Goal: Information Seeking & Learning: Learn about a topic

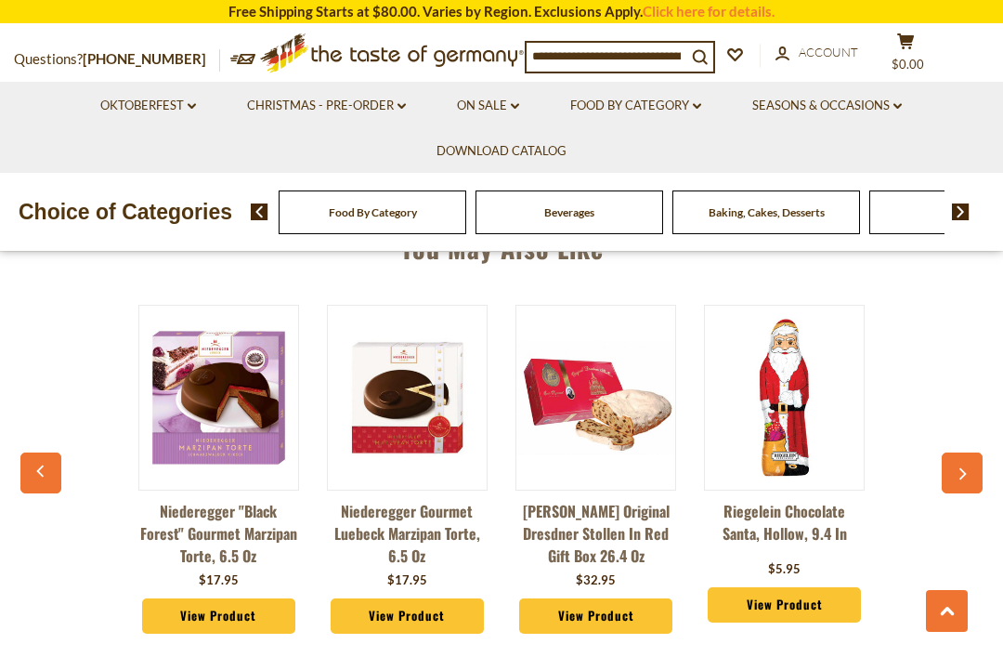
scroll to position [0, 8]
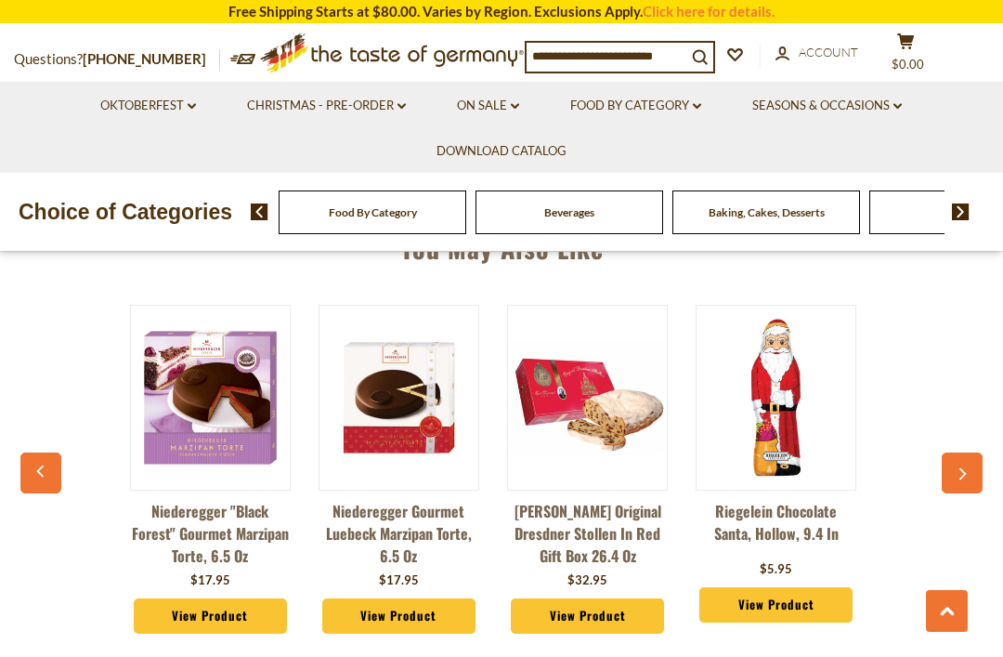
click at [965, 478] on button "button" at bounding box center [962, 472] width 41 height 41
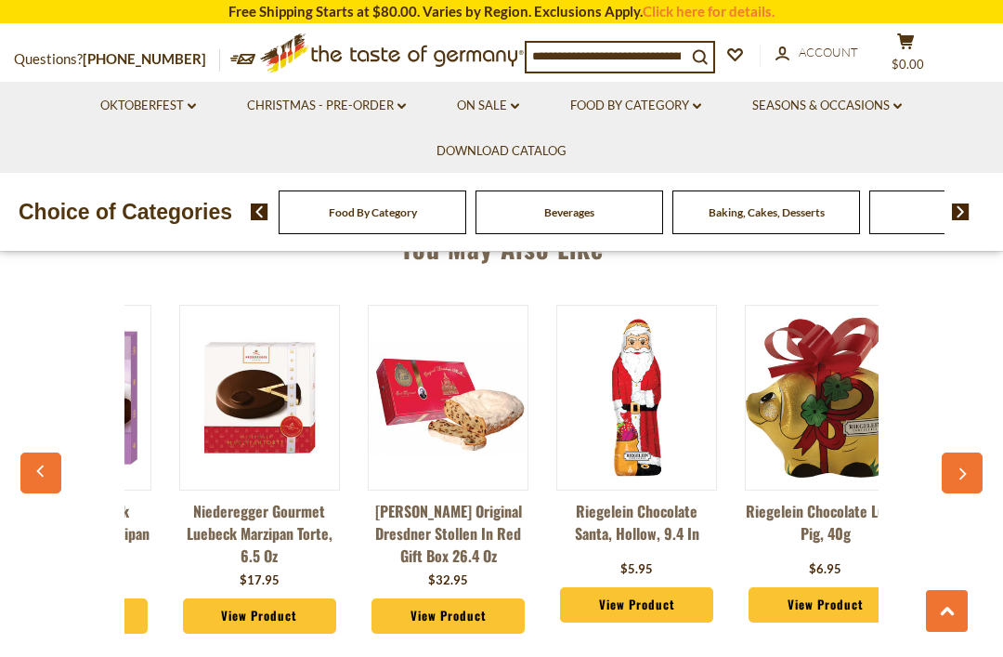
scroll to position [0, 72]
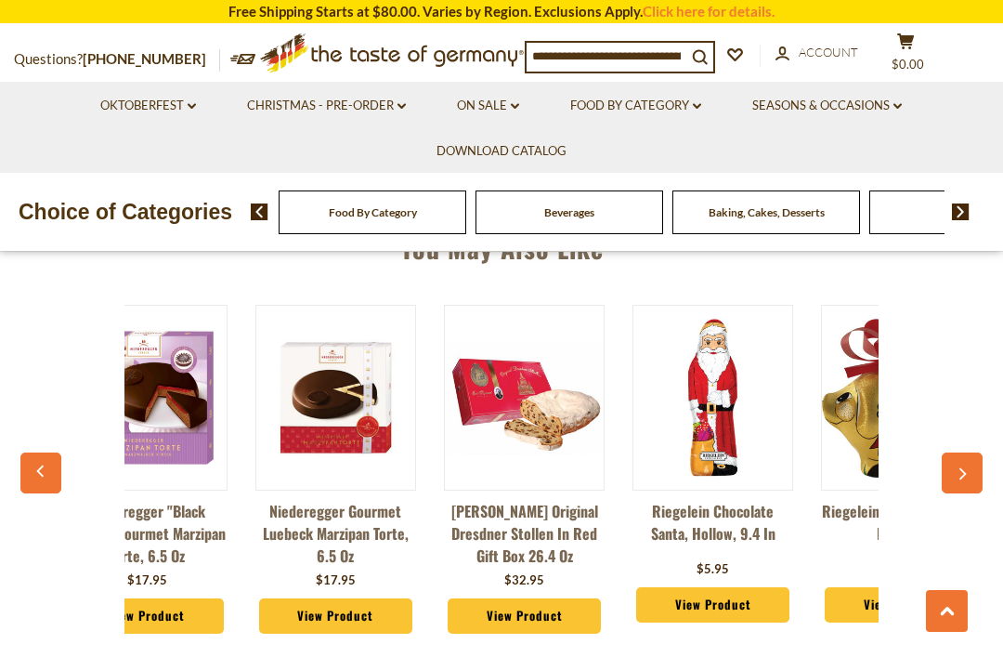
click at [974, 474] on button "button" at bounding box center [962, 472] width 41 height 41
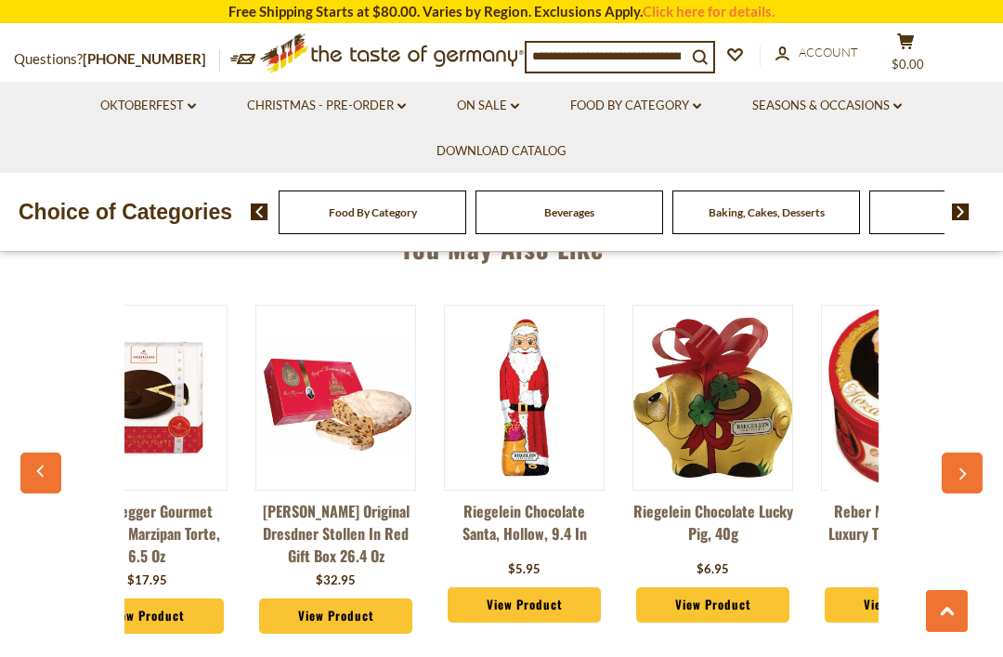
click at [972, 484] on button "button" at bounding box center [962, 472] width 41 height 41
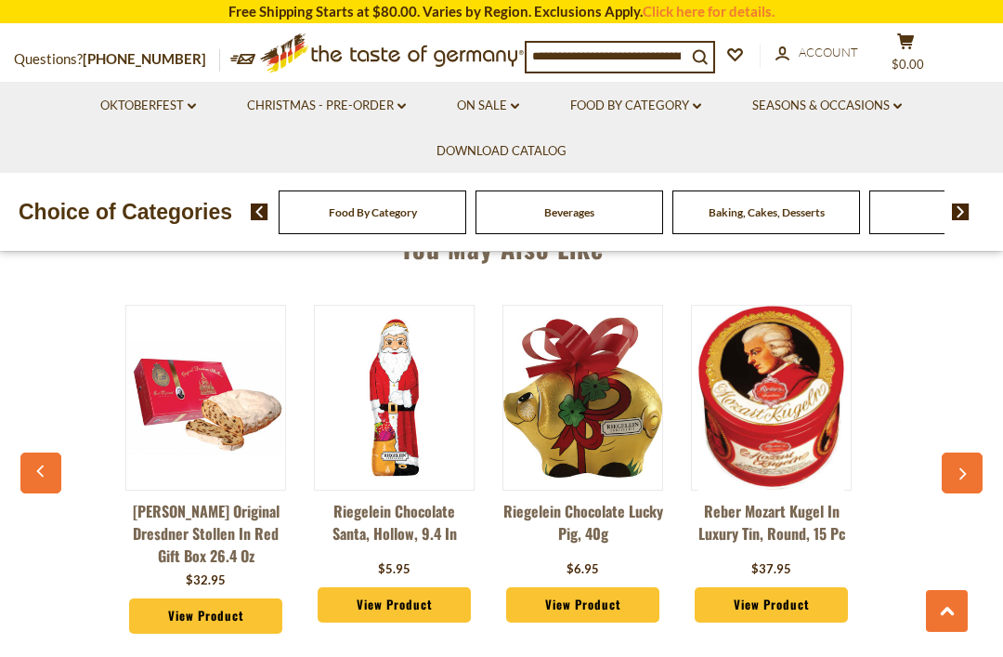
scroll to position [0, 449]
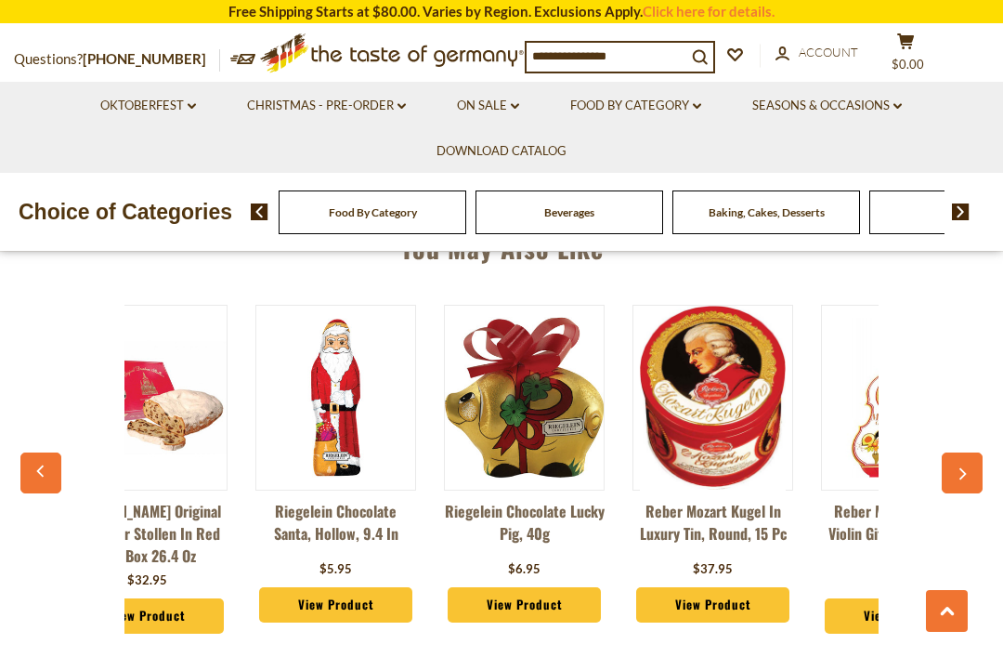
click at [958, 480] on button "button" at bounding box center [962, 472] width 41 height 41
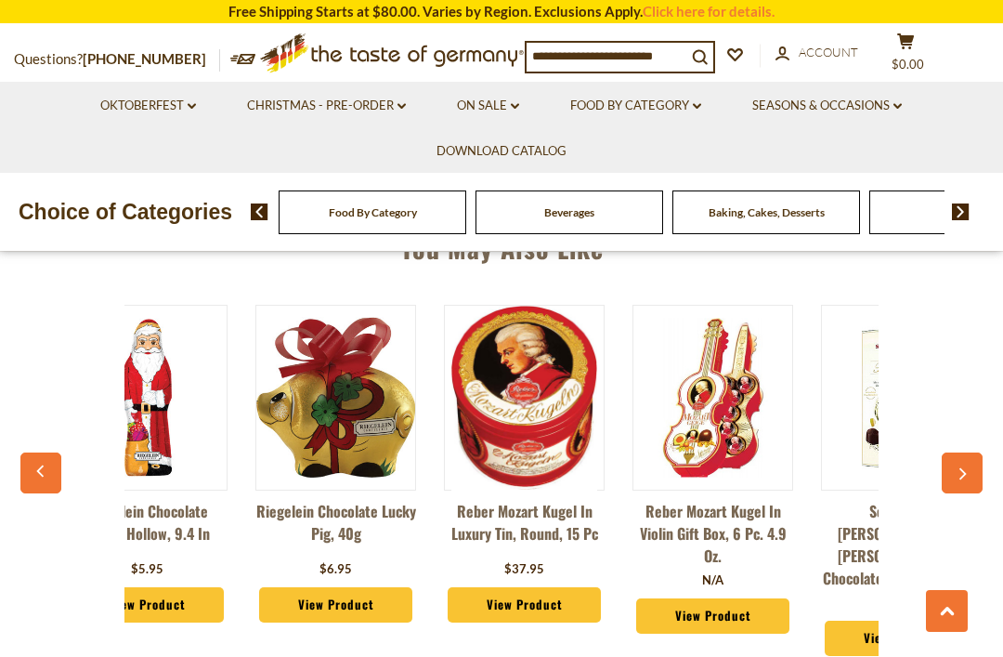
click at [953, 482] on button "button" at bounding box center [962, 472] width 41 height 41
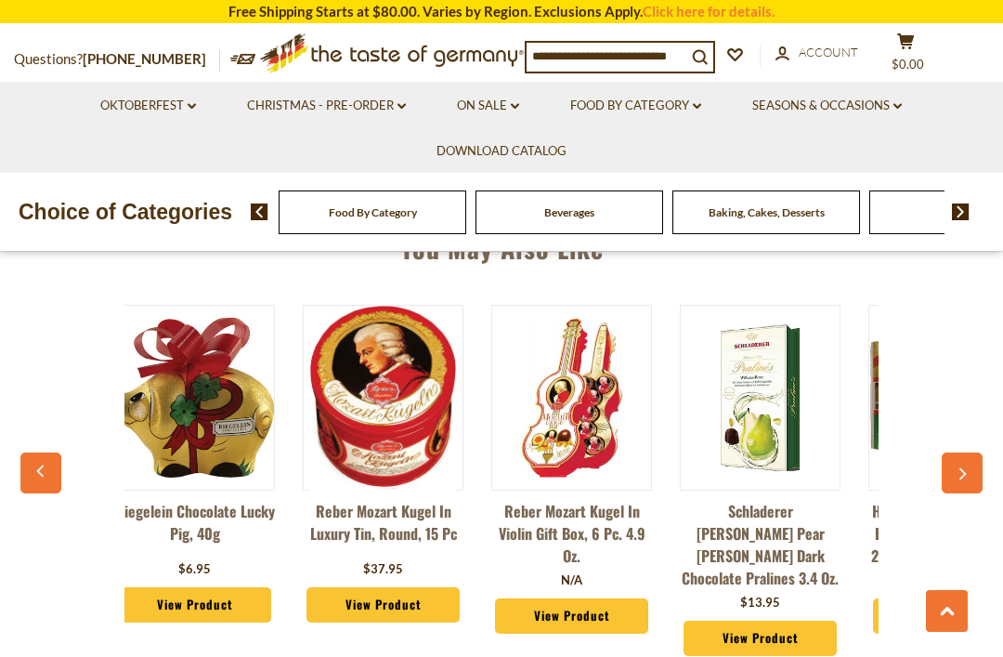
scroll to position [0, 826]
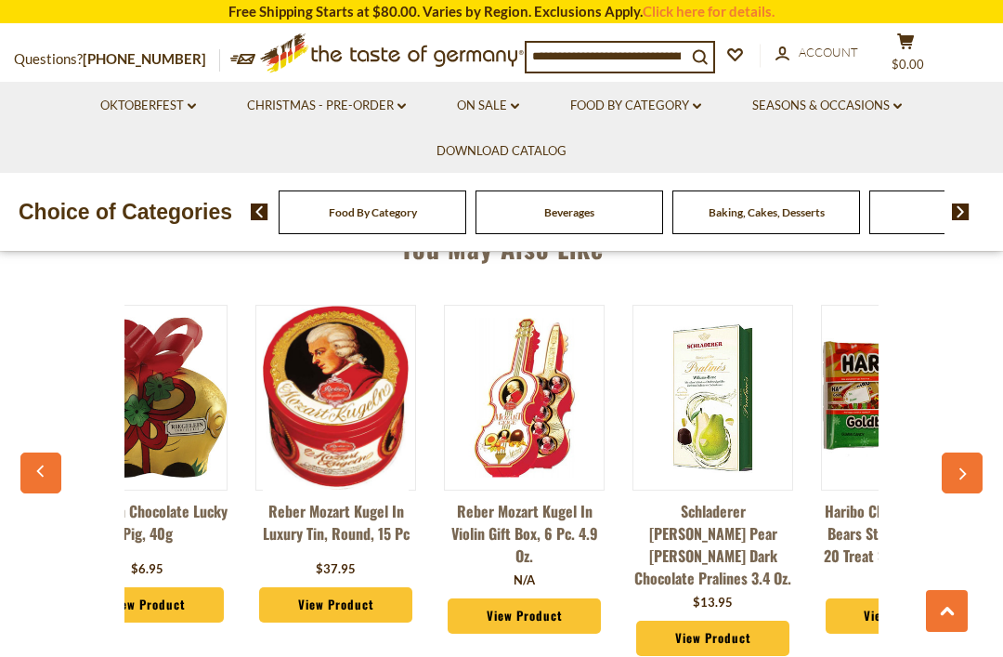
click at [961, 473] on icon "button" at bounding box center [963, 474] width 7 height 12
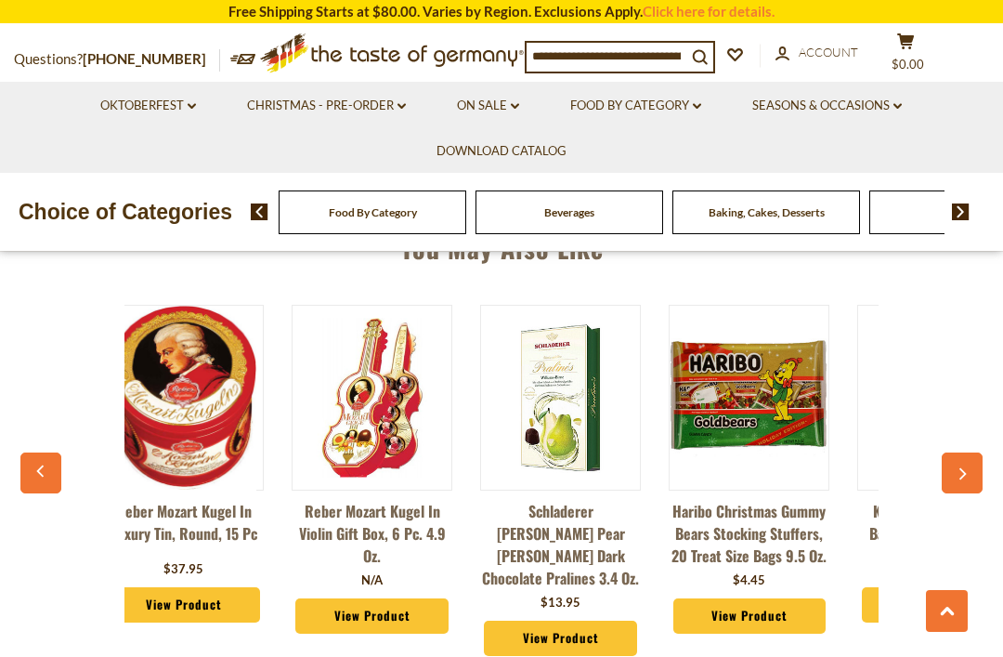
scroll to position [0, 1014]
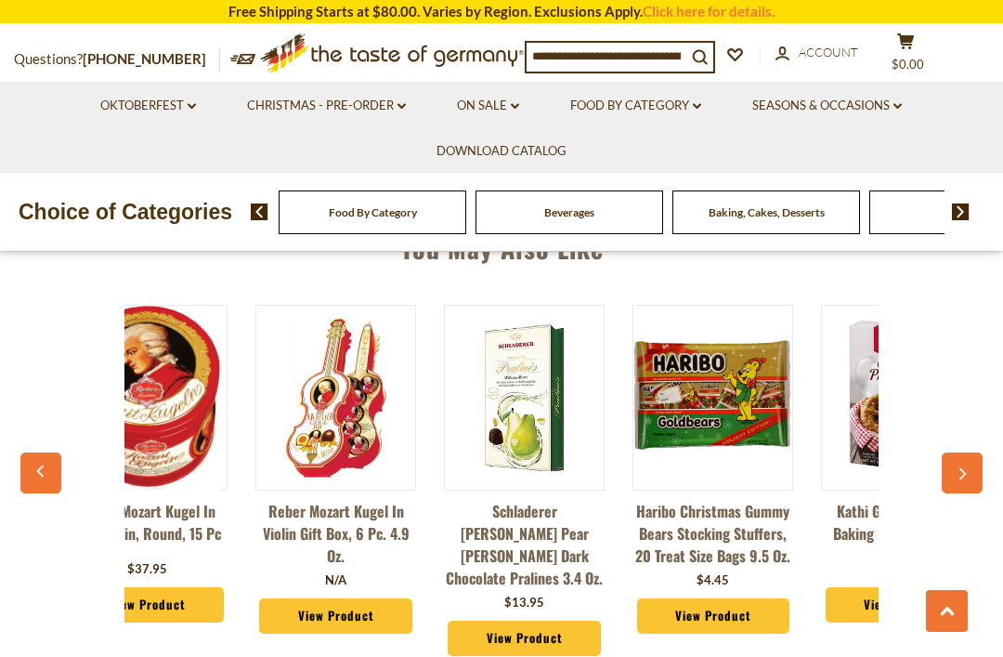
click at [956, 477] on button "button" at bounding box center [962, 472] width 41 height 41
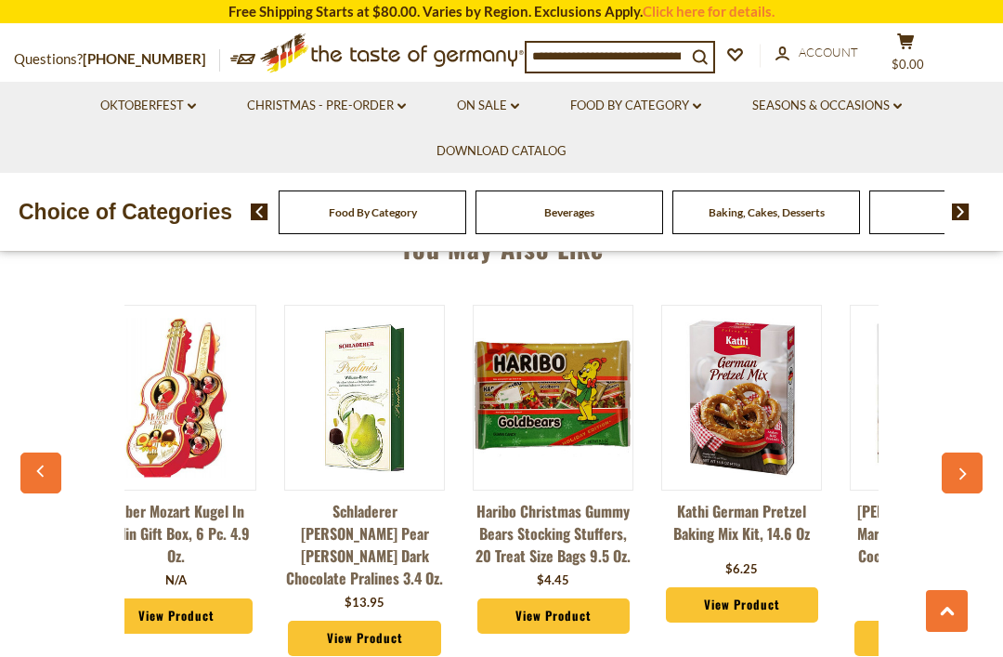
scroll to position [0, 1203]
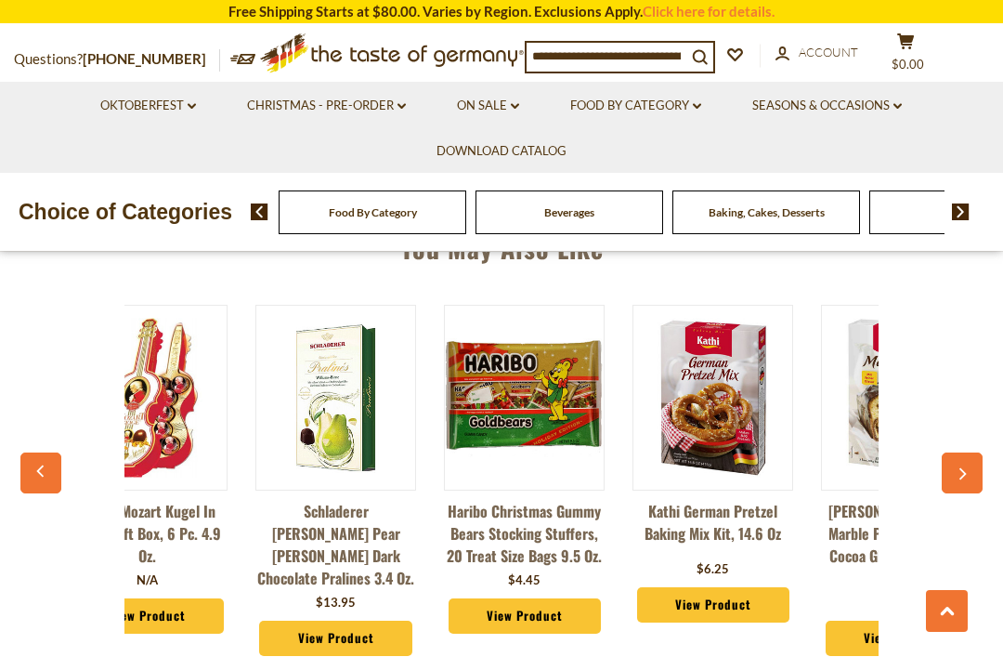
click at [965, 467] on icon "button" at bounding box center [962, 473] width 12 height 13
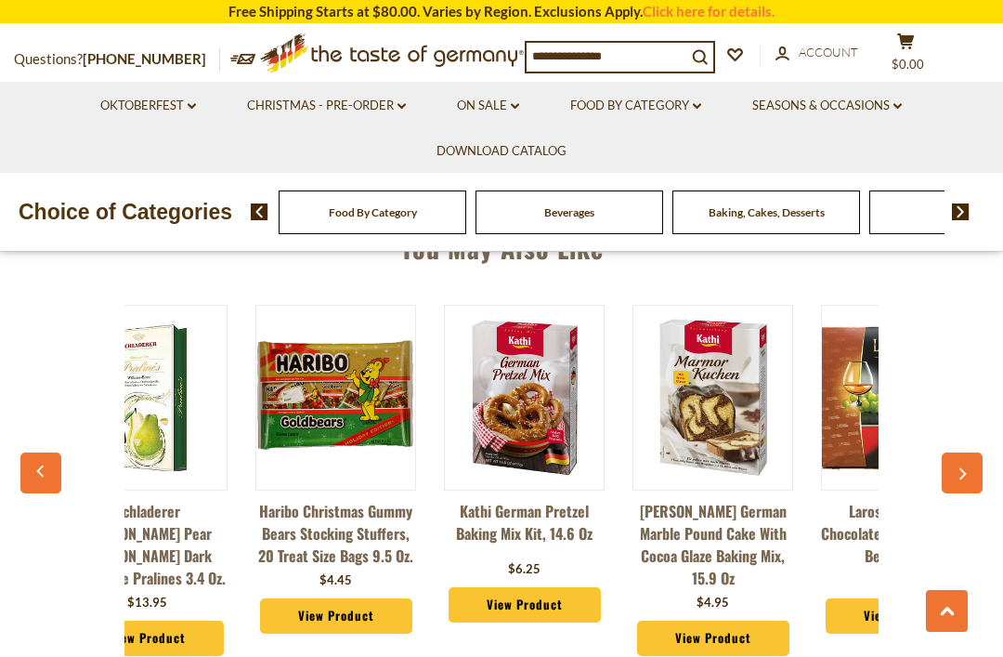
click at [964, 467] on icon "button" at bounding box center [962, 473] width 12 height 13
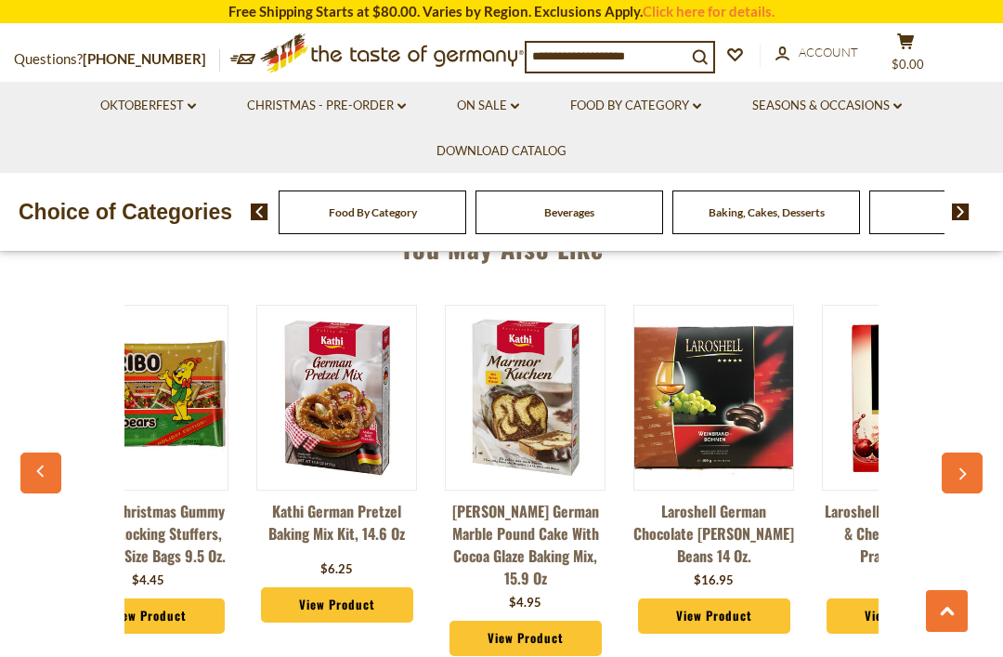
scroll to position [0, 1580]
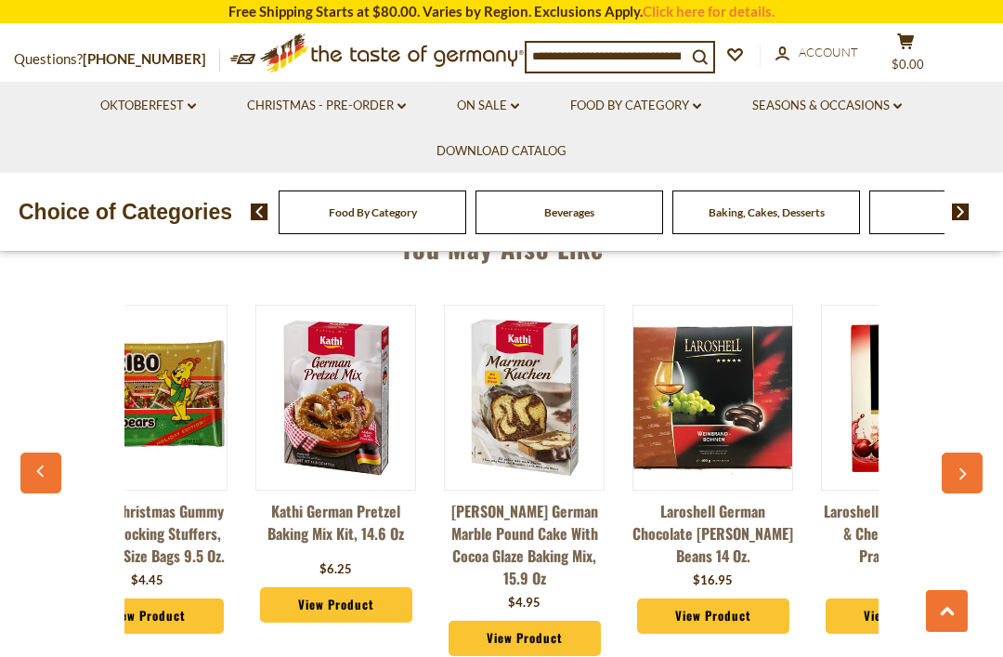
click at [952, 473] on button "button" at bounding box center [962, 472] width 41 height 41
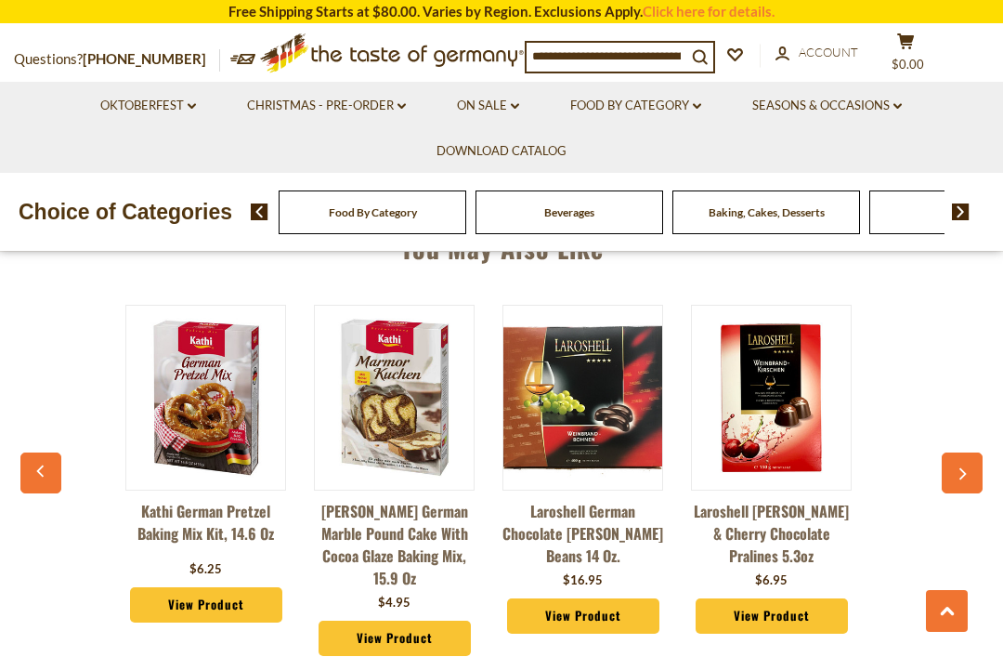
scroll to position [0, 1769]
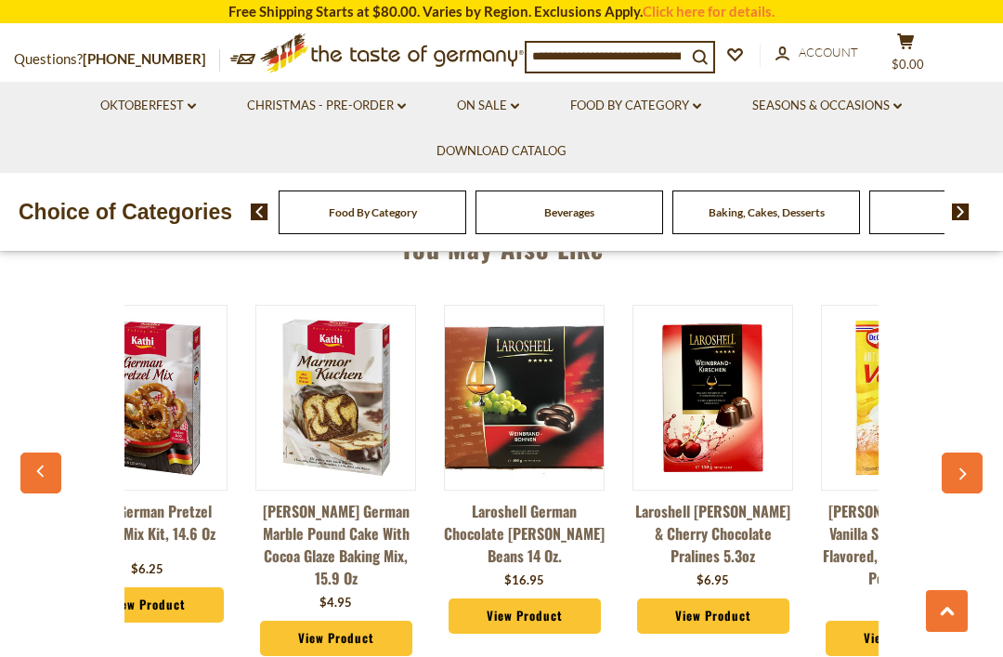
click at [967, 467] on icon "button" at bounding box center [962, 473] width 12 height 13
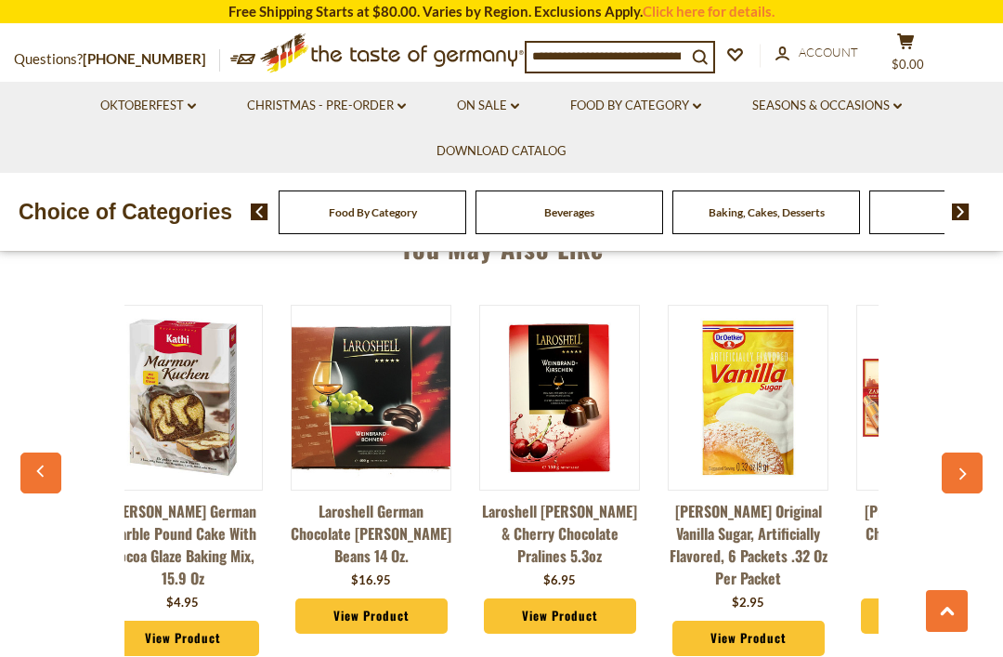
scroll to position [0, 1957]
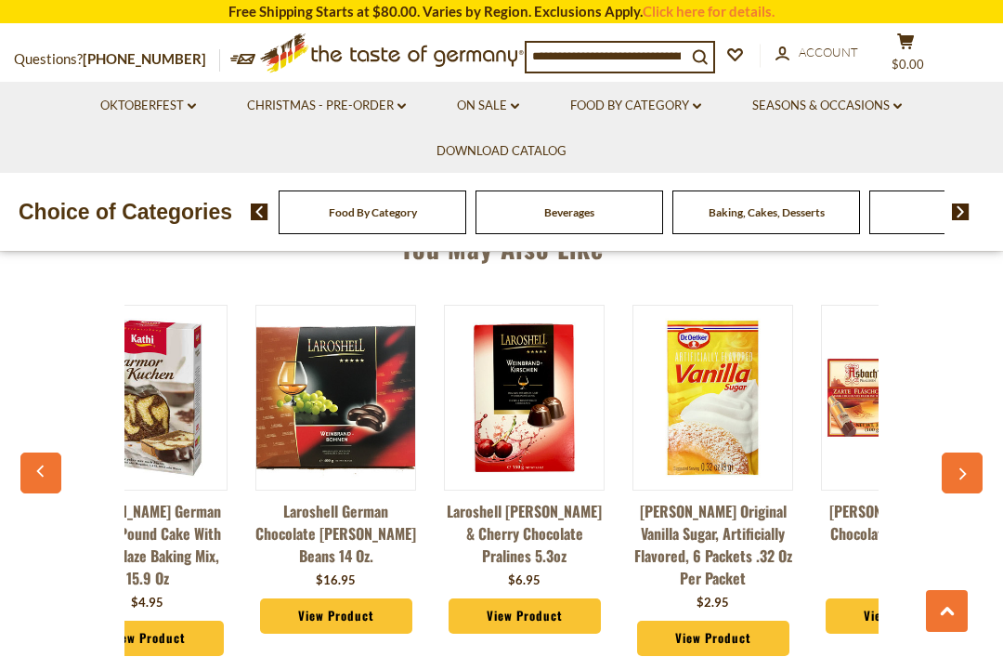
click at [962, 468] on icon "button" at bounding box center [963, 474] width 7 height 12
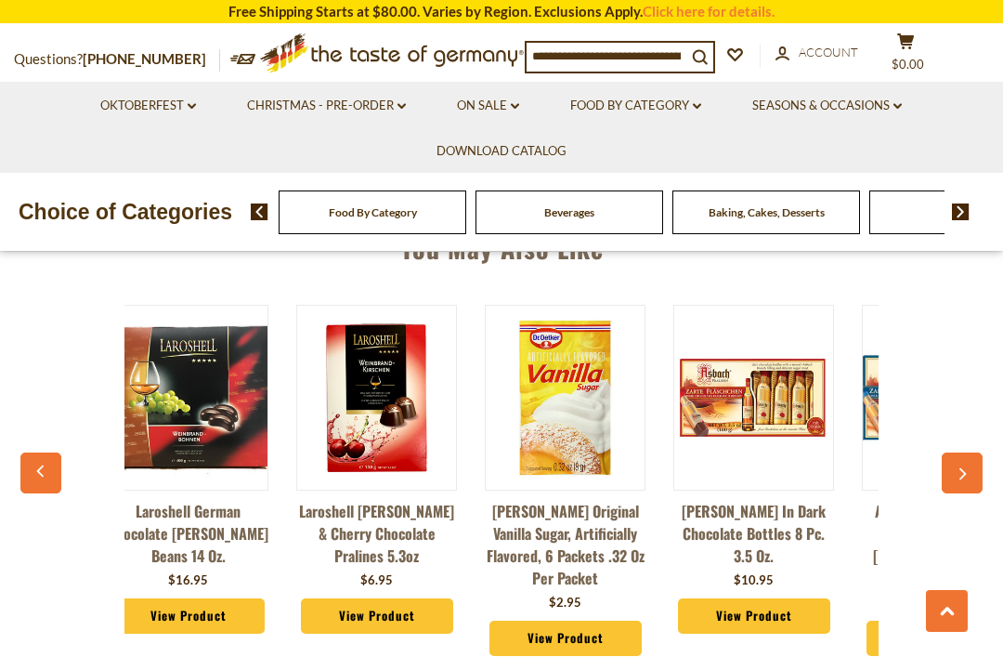
scroll to position [0, 2146]
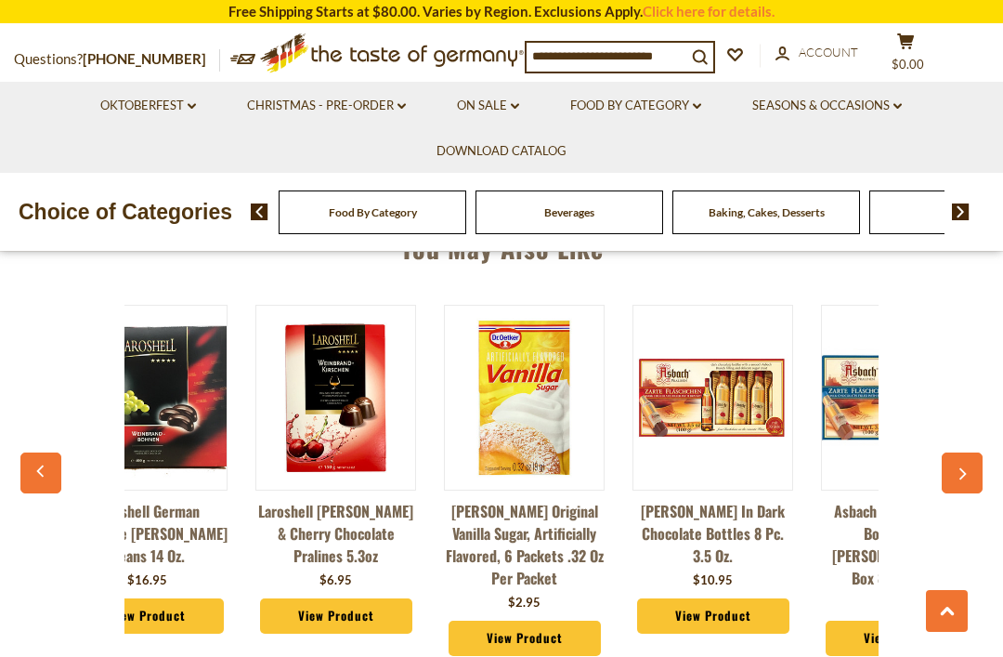
click at [958, 481] on button "button" at bounding box center [962, 472] width 41 height 41
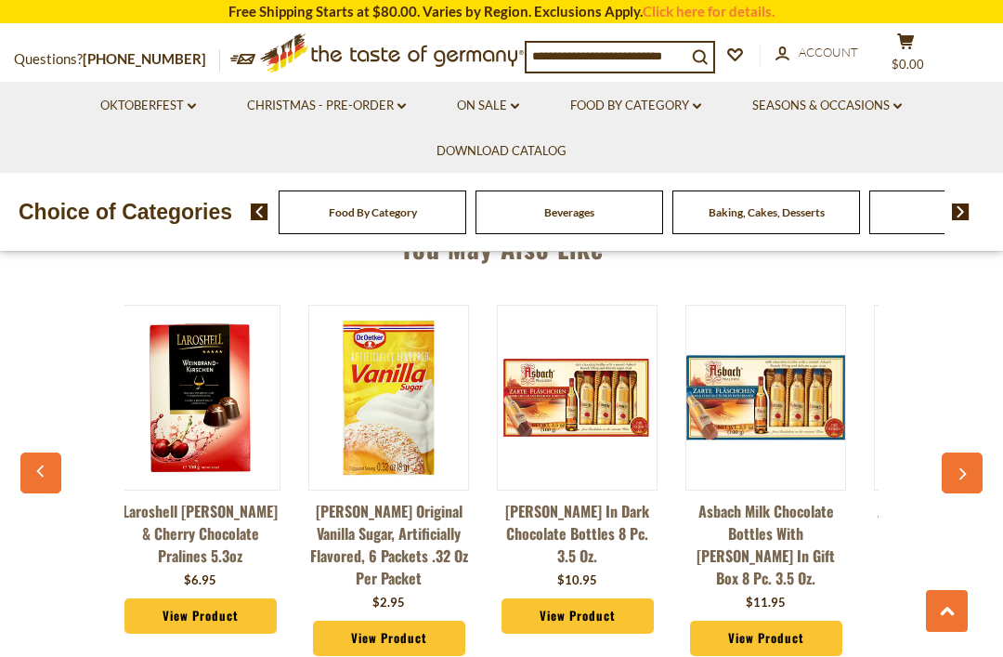
scroll to position [0, 2334]
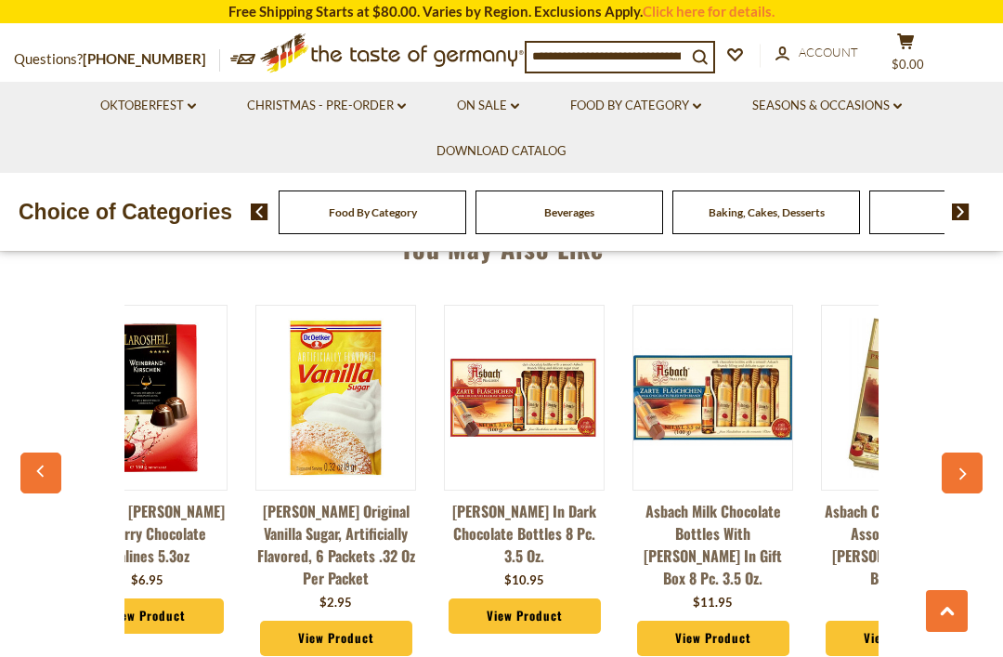
click at [956, 477] on button "button" at bounding box center [962, 472] width 41 height 41
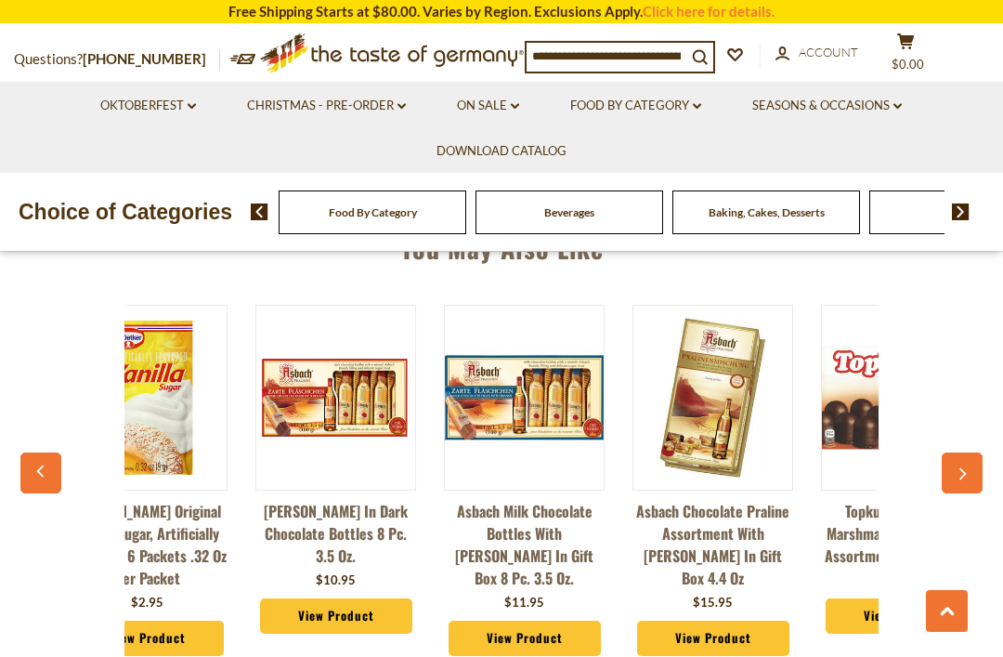
click at [955, 477] on button "button" at bounding box center [962, 472] width 41 height 41
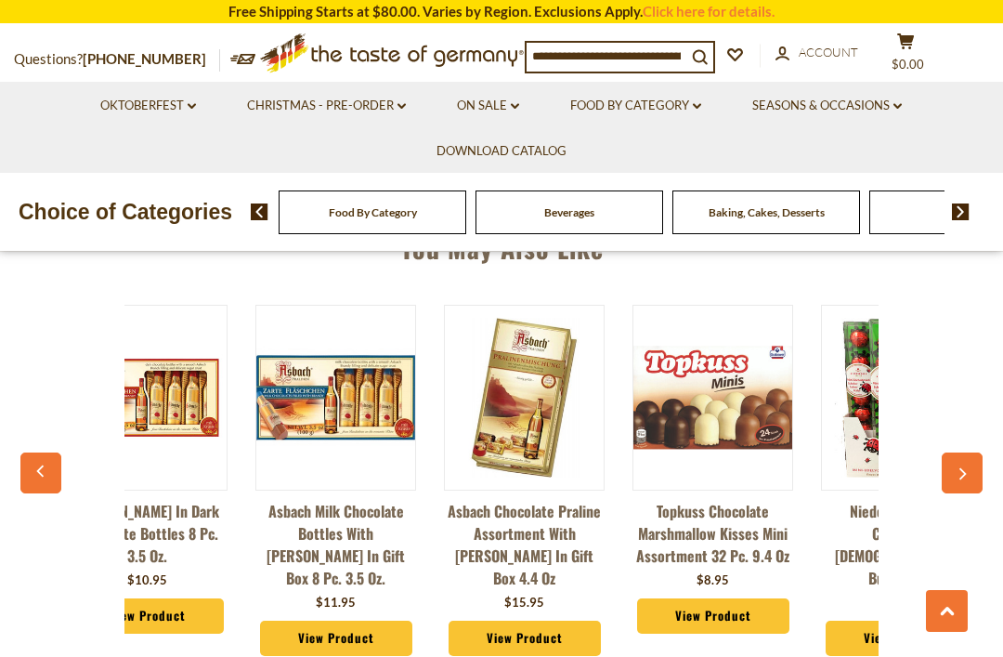
click at [949, 477] on button "button" at bounding box center [962, 472] width 41 height 41
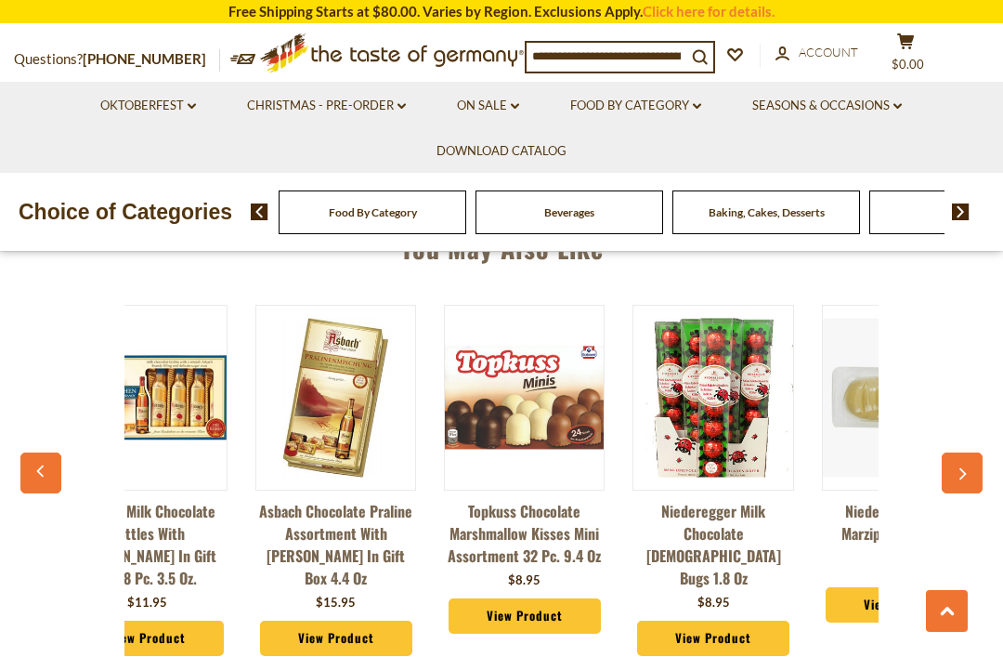
click at [948, 481] on button "button" at bounding box center [962, 472] width 41 height 41
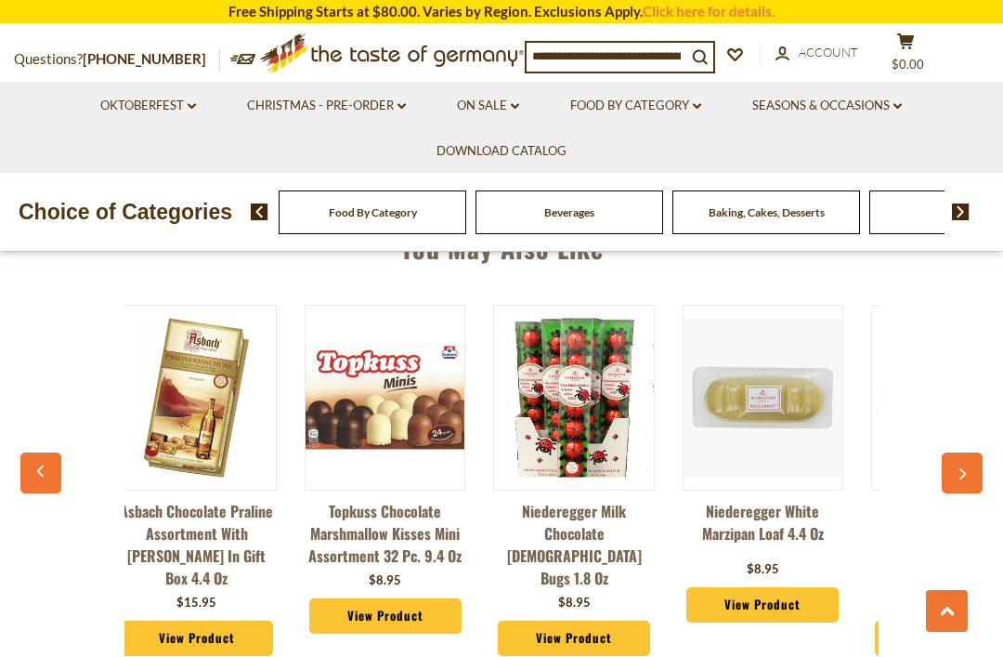
scroll to position [0, 3089]
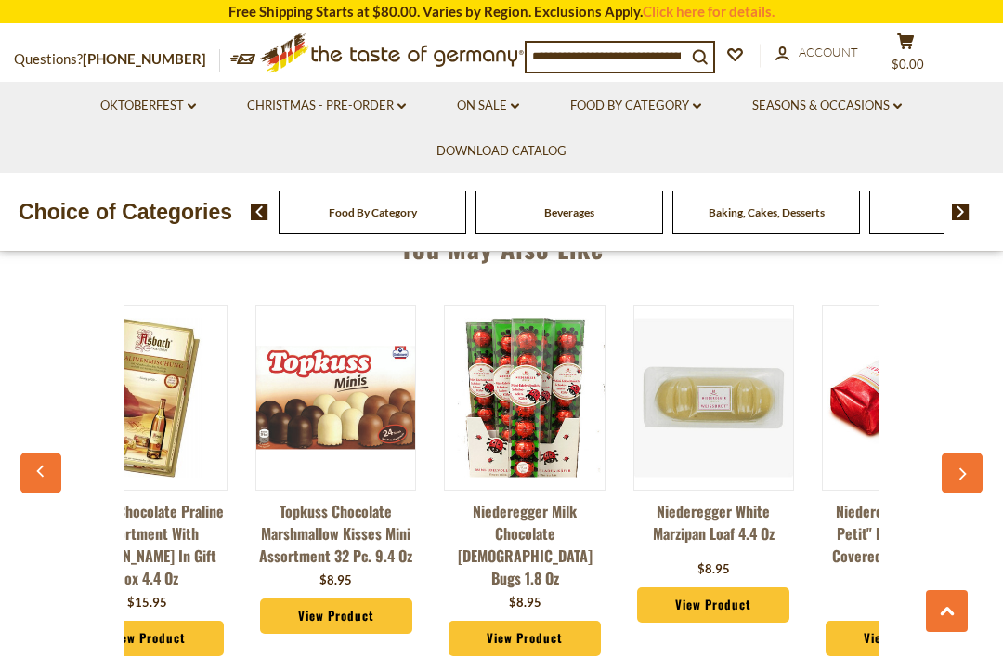
click at [961, 485] on button "button" at bounding box center [962, 472] width 41 height 41
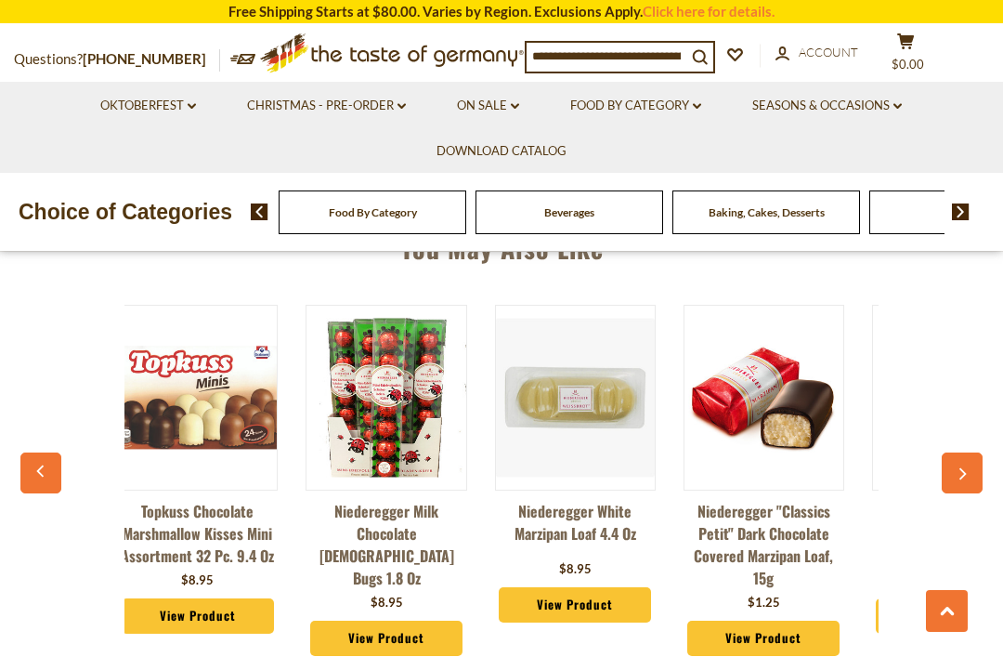
scroll to position [0, 3277]
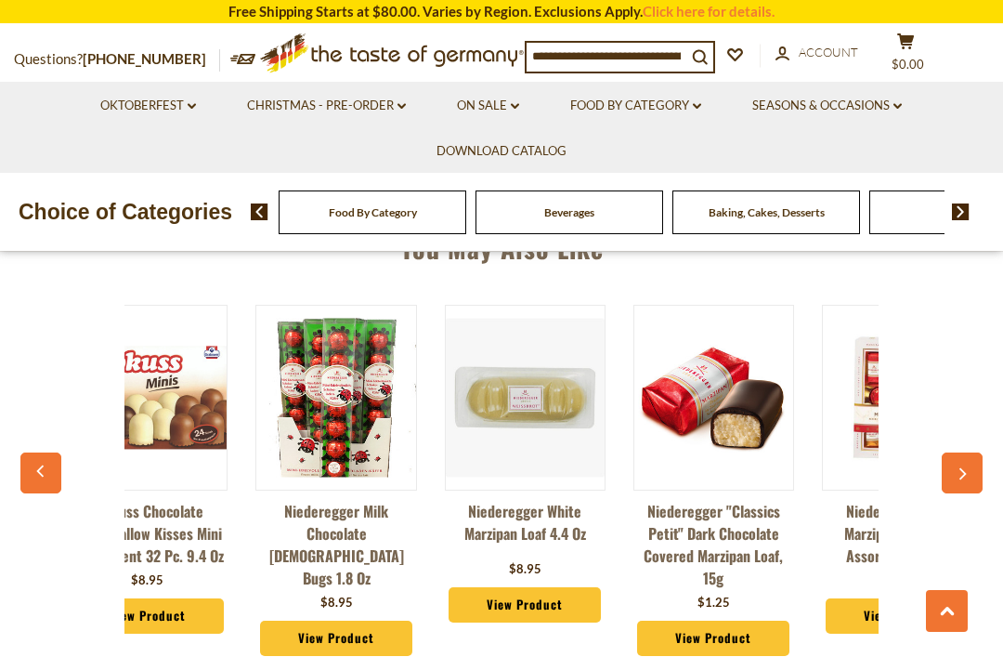
click at [967, 467] on icon "button" at bounding box center [962, 473] width 12 height 13
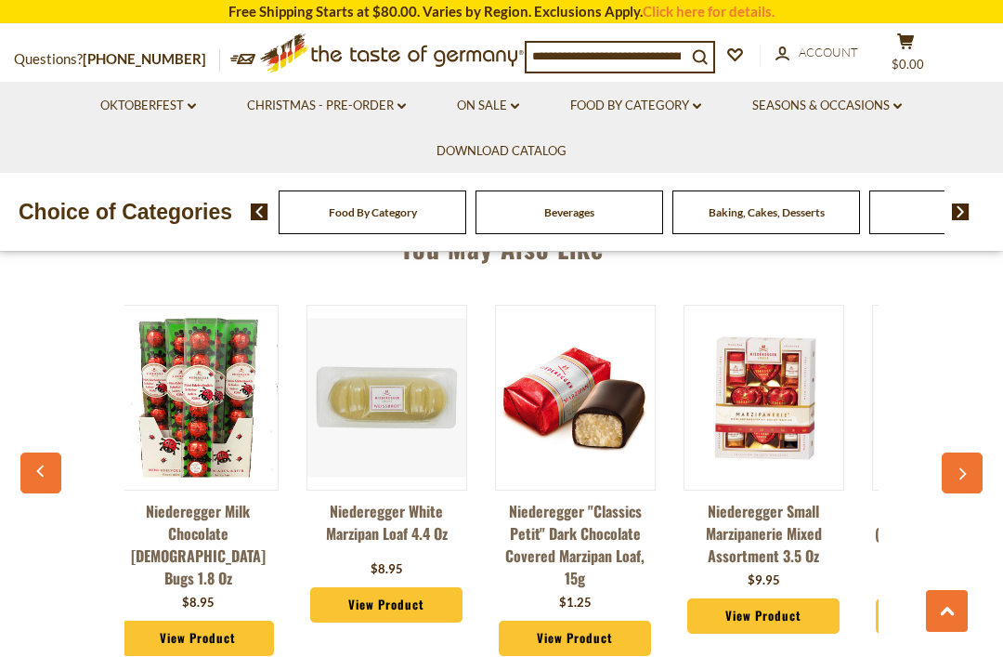
scroll to position [0, 3466]
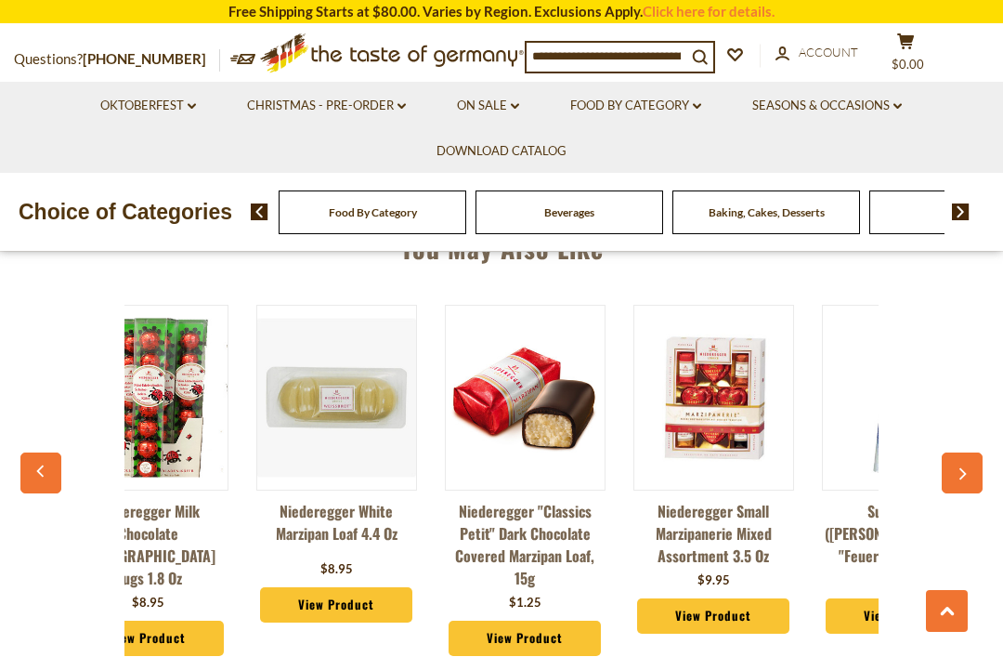
click at [964, 471] on icon "button" at bounding box center [963, 474] width 7 height 12
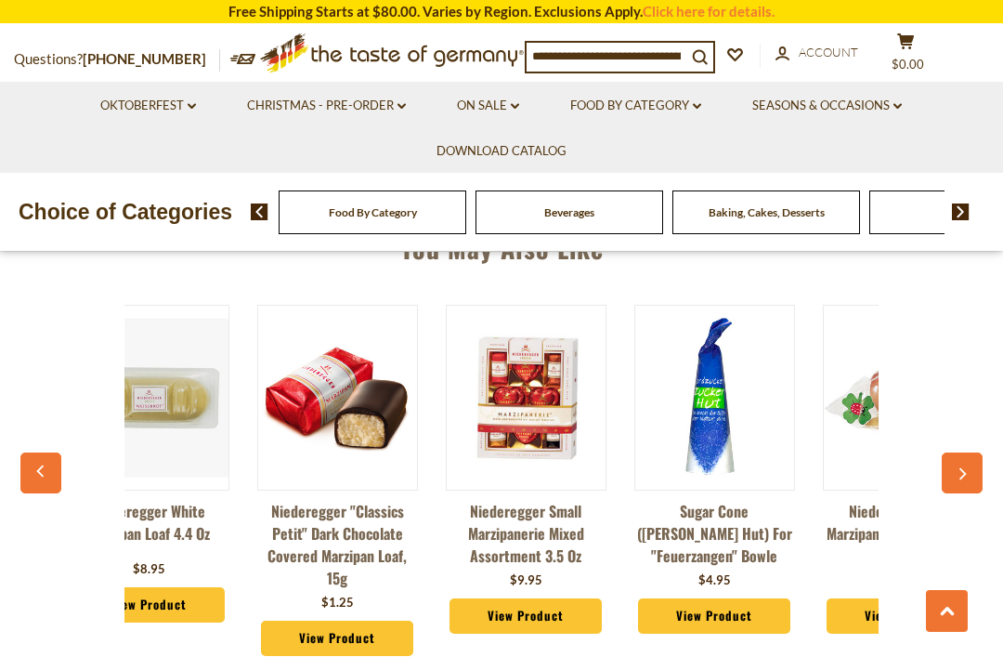
scroll to position [0, 3654]
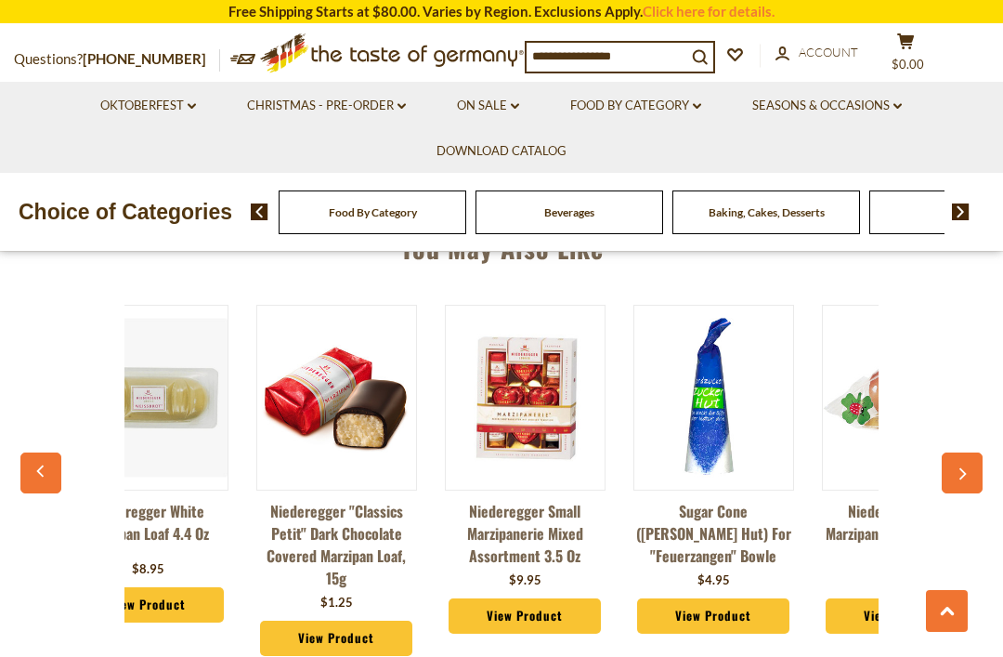
click at [956, 467] on icon "button" at bounding box center [962, 473] width 12 height 13
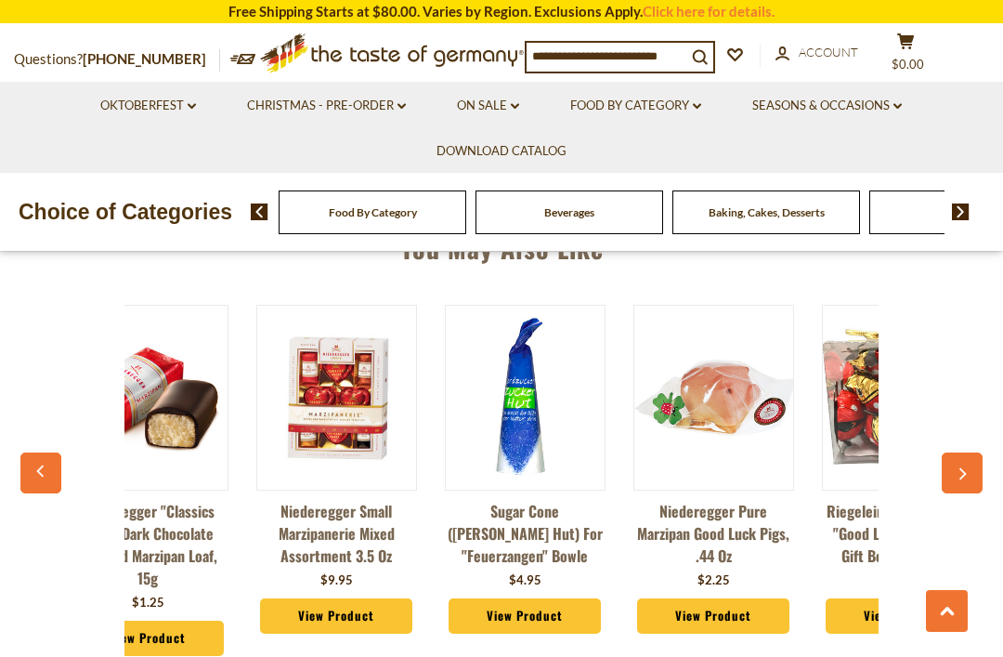
click at [961, 467] on icon "button" at bounding box center [962, 473] width 12 height 13
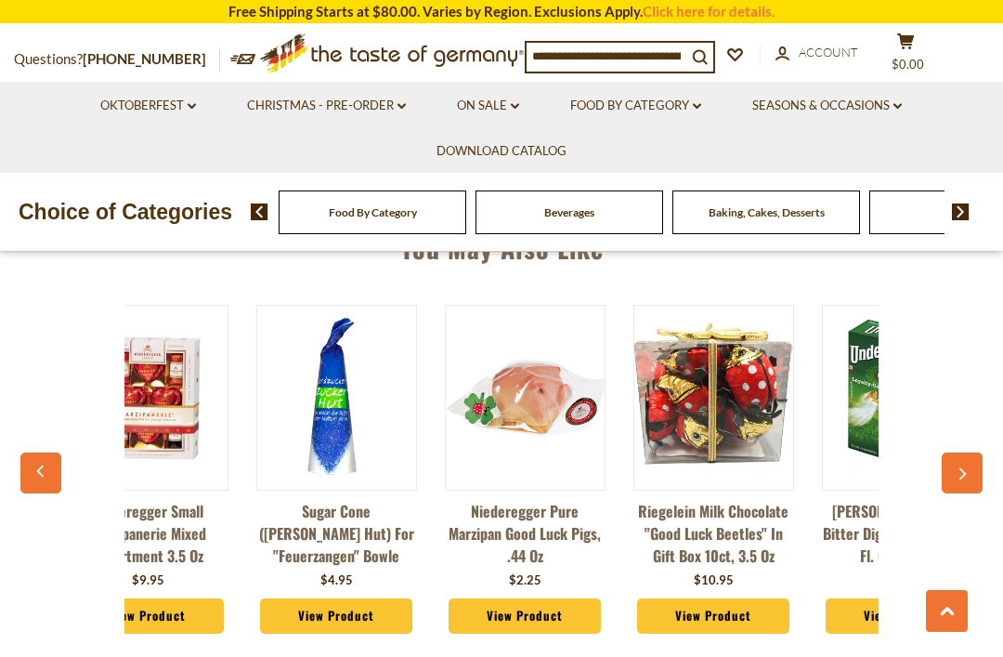
click at [964, 462] on button "button" at bounding box center [962, 472] width 41 height 41
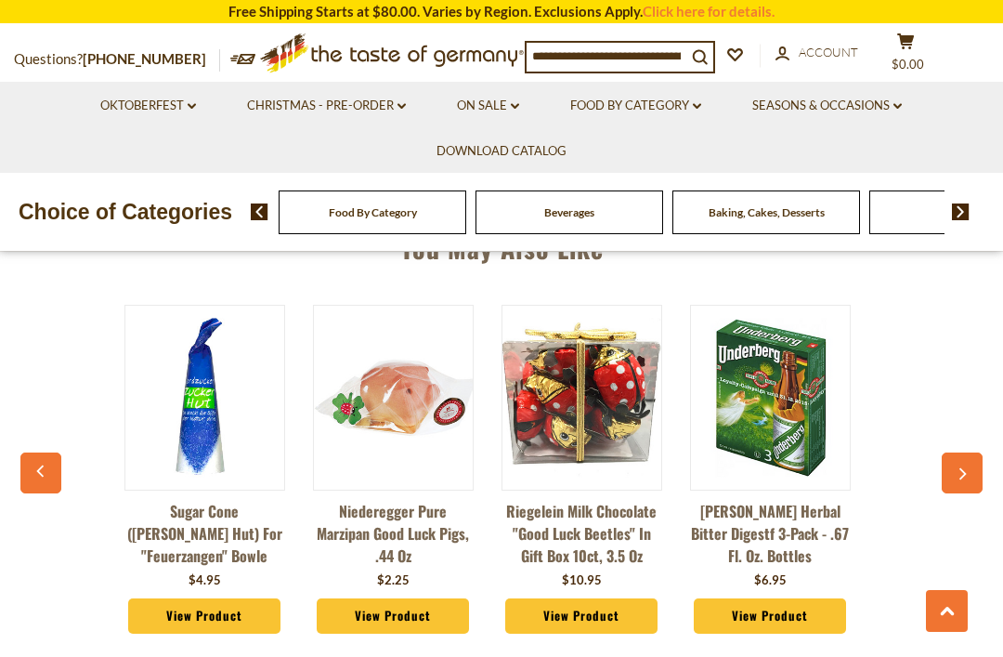
scroll to position [0, 4220]
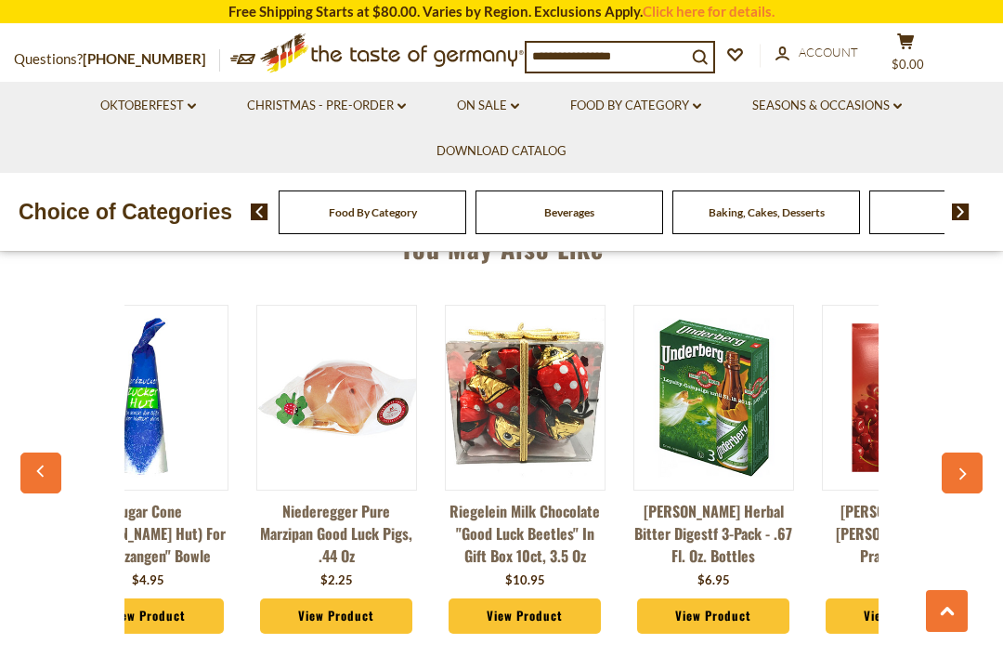
click at [943, 469] on button "button" at bounding box center [962, 472] width 41 height 41
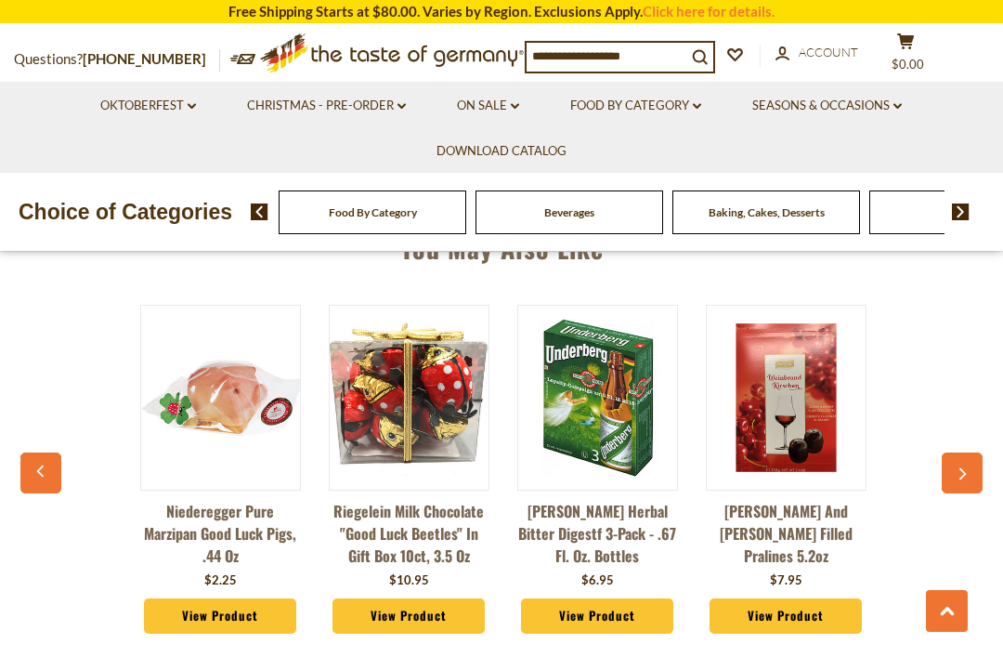
scroll to position [0, 4338]
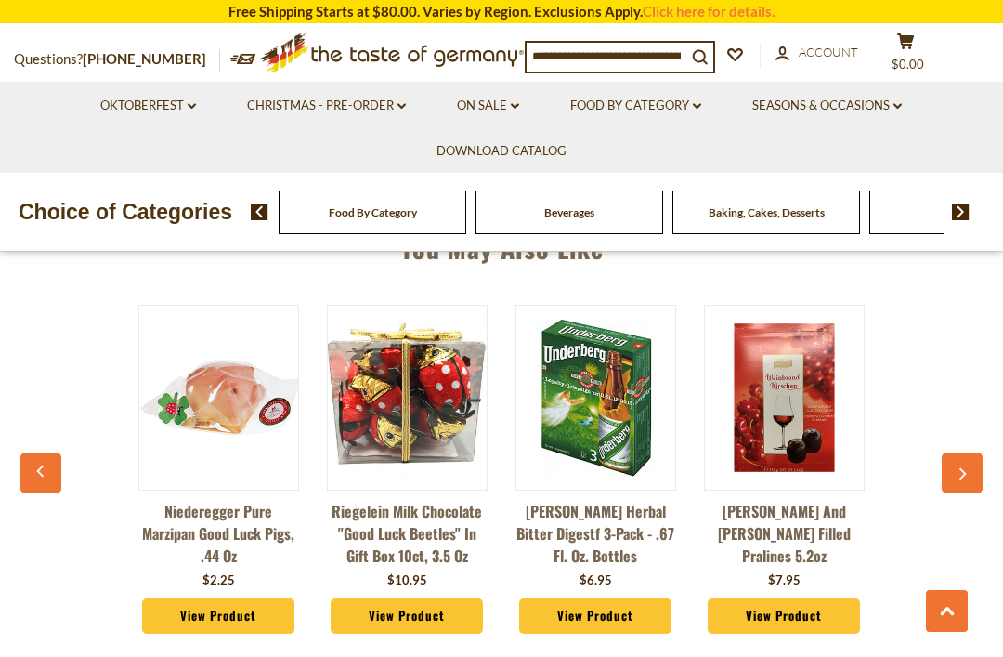
click at [947, 478] on button "button" at bounding box center [962, 472] width 41 height 41
click at [965, 478] on button "button" at bounding box center [962, 472] width 41 height 41
click at [967, 481] on button "button" at bounding box center [962, 472] width 41 height 41
click at [968, 477] on button "button" at bounding box center [962, 472] width 41 height 41
click at [978, 477] on button "button" at bounding box center [962, 472] width 41 height 41
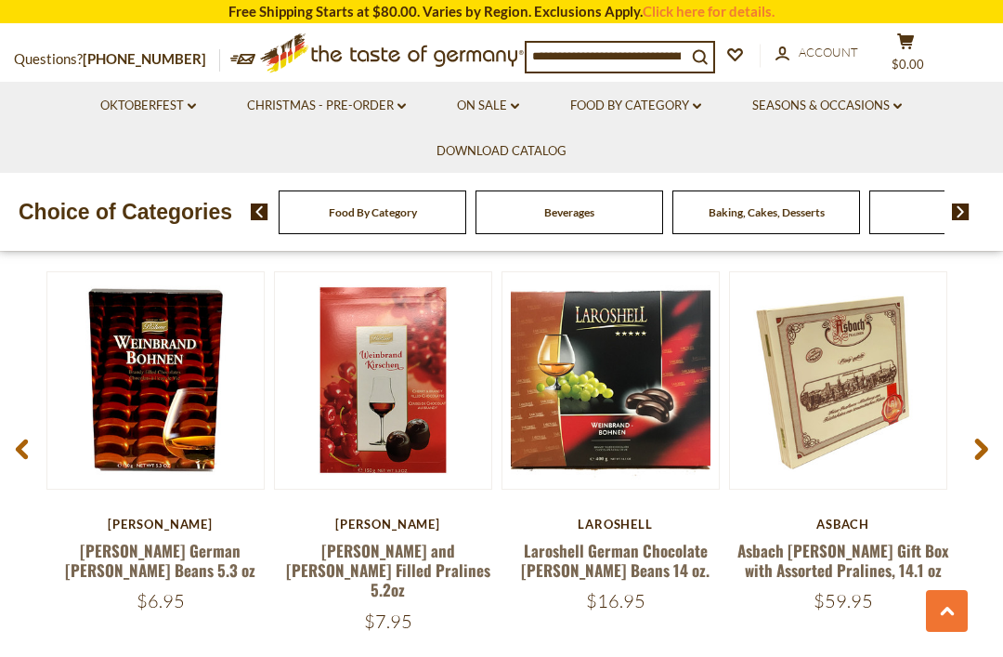
scroll to position [2412, 0]
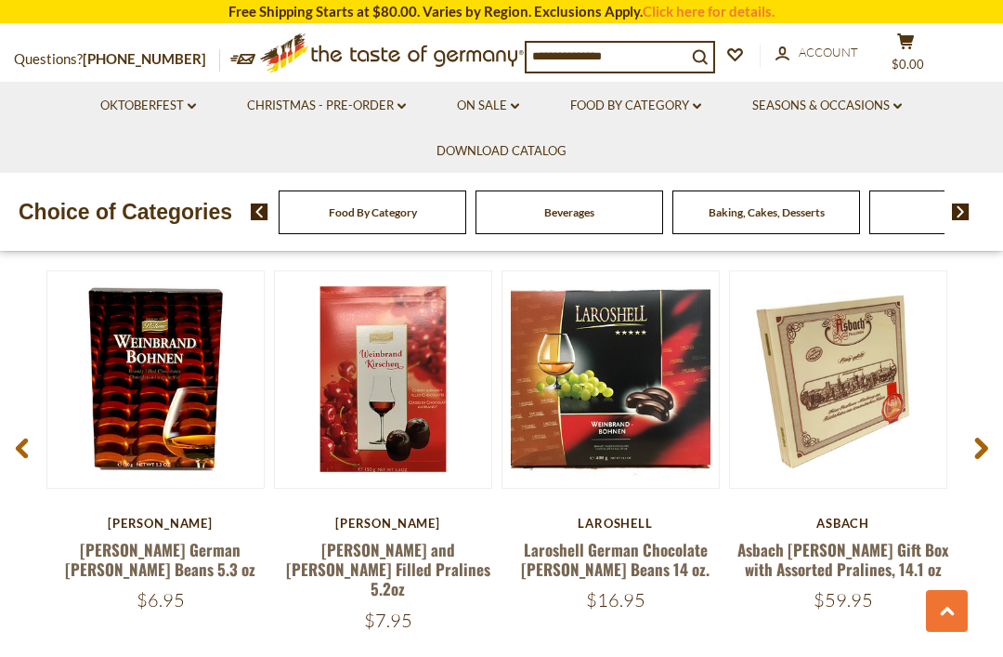
click at [994, 439] on span at bounding box center [982, 452] width 44 height 59
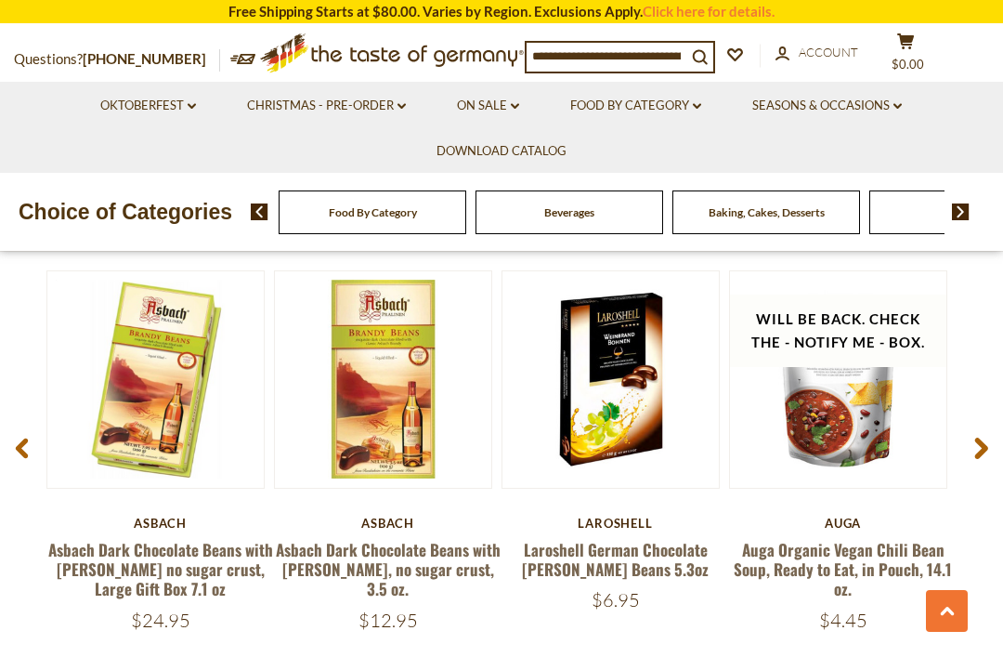
click at [987, 447] on icon at bounding box center [981, 449] width 14 height 22
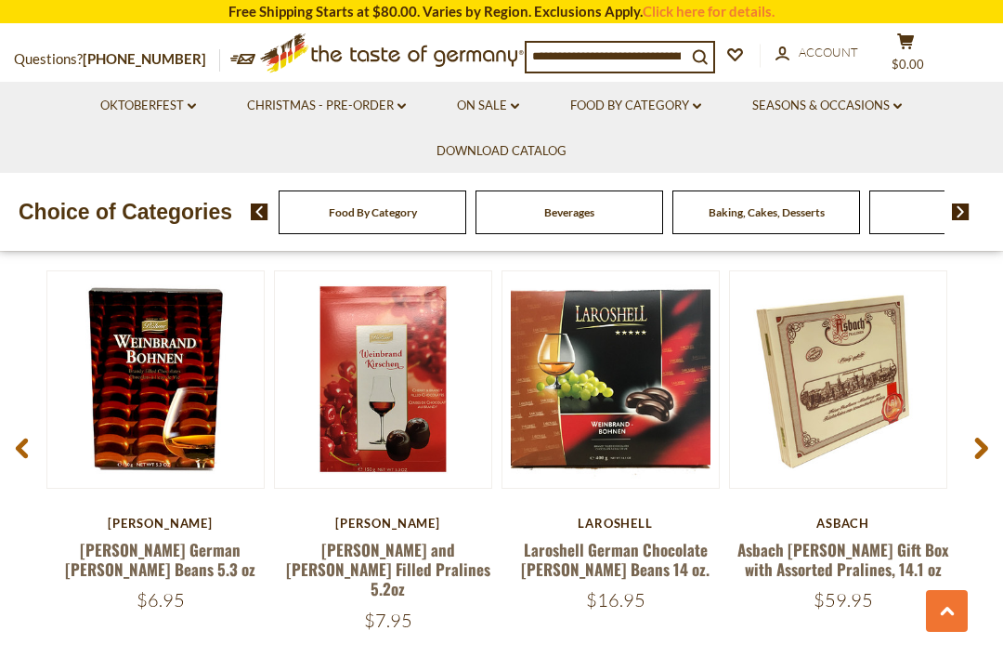
click at [998, 451] on span at bounding box center [982, 452] width 44 height 59
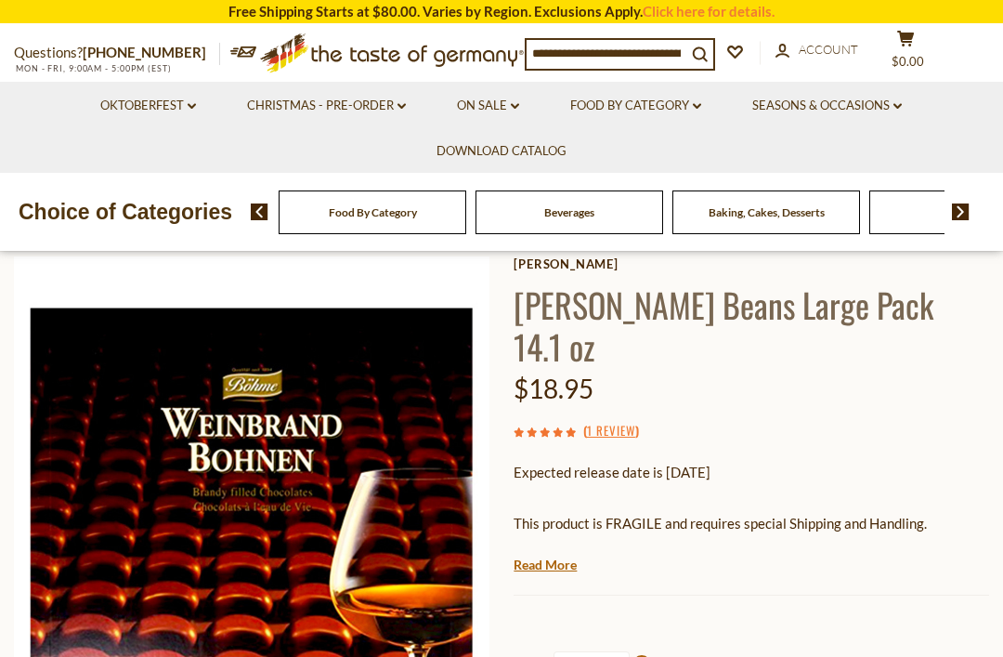
scroll to position [0, 0]
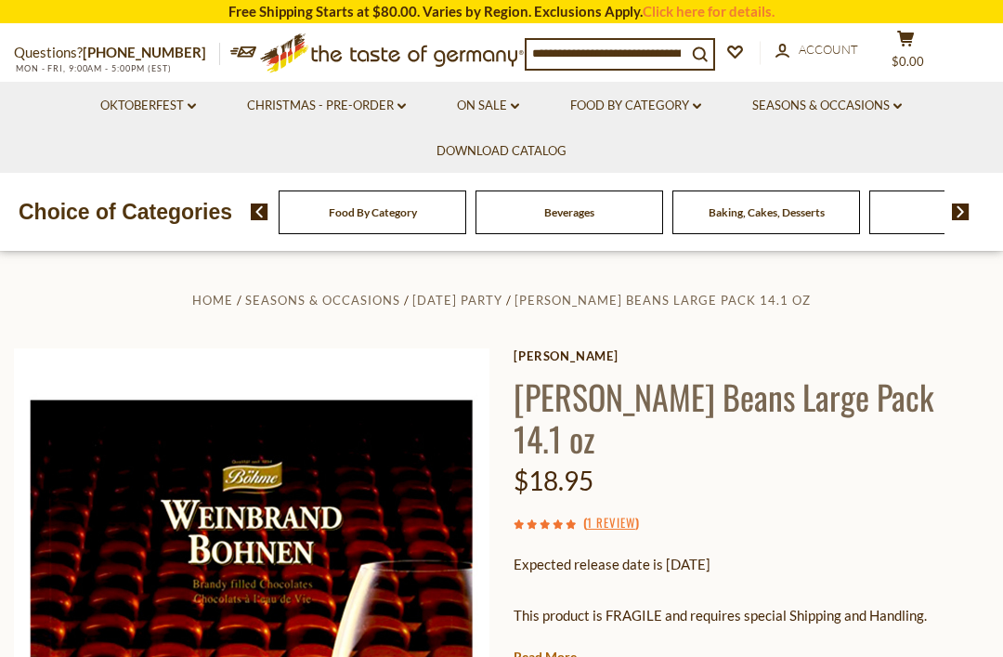
click at [898, 110] on link "Seasons & Occasions dropdown_arrow" at bounding box center [827, 106] width 150 height 20
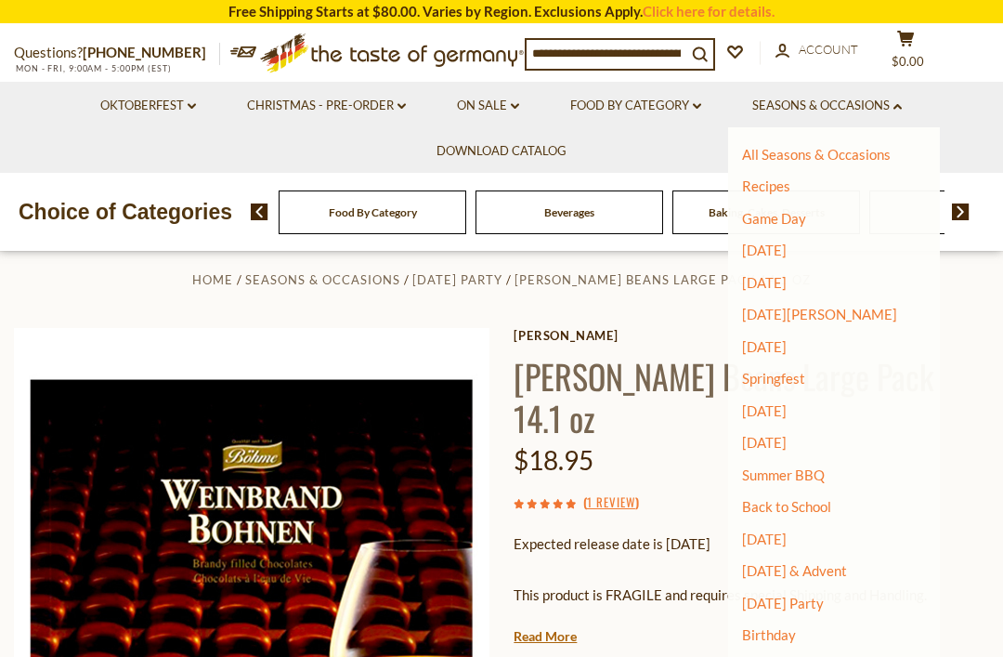
scroll to position [20, 0]
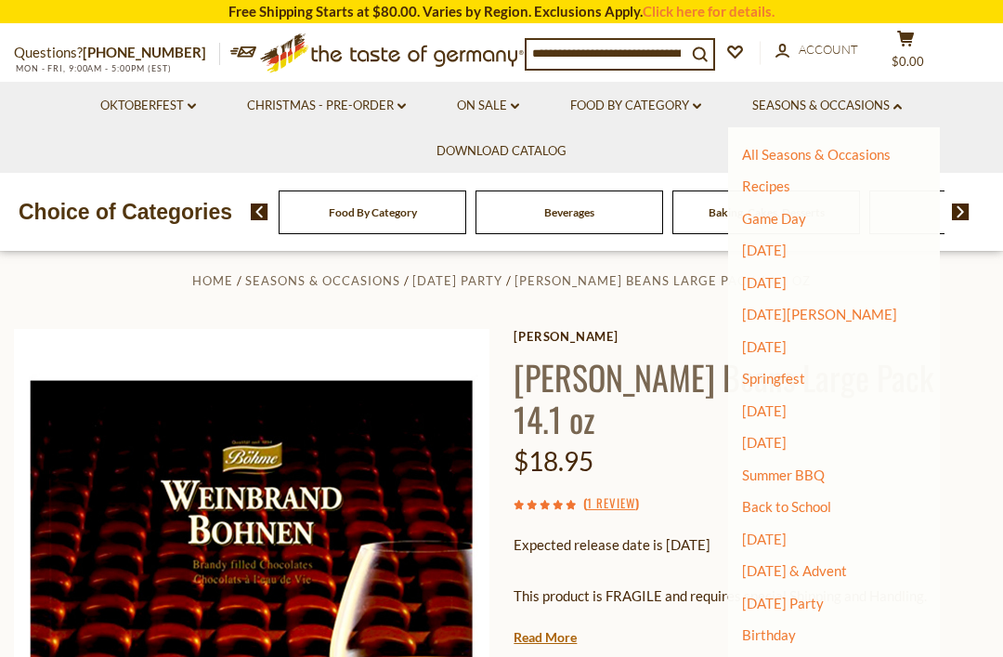
click at [347, 331] on img at bounding box center [252, 567] width 476 height 476
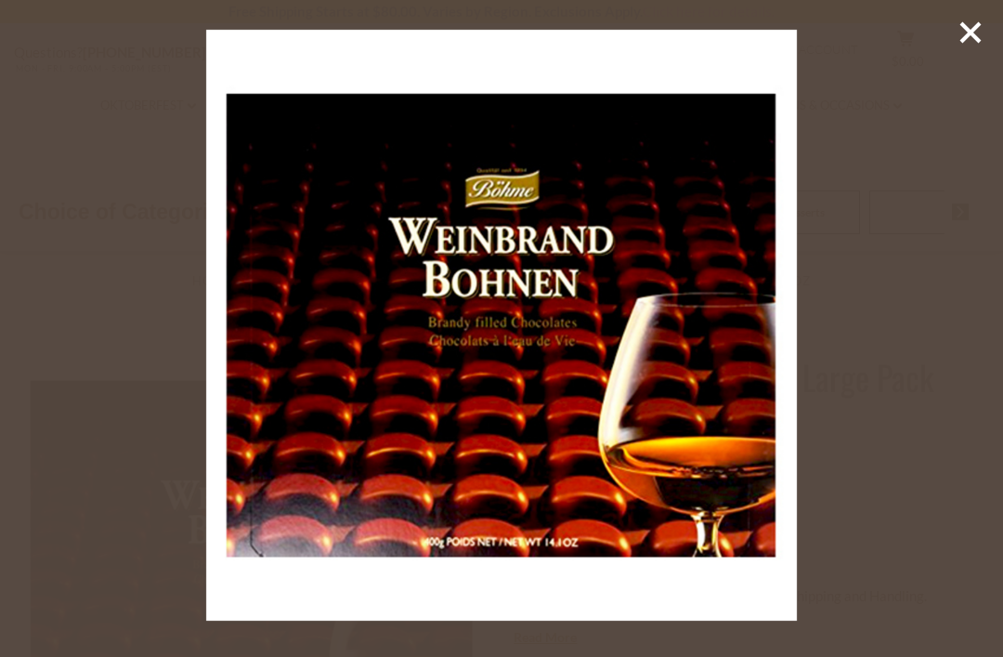
click at [890, 139] on div at bounding box center [501, 328] width 1003 height 657
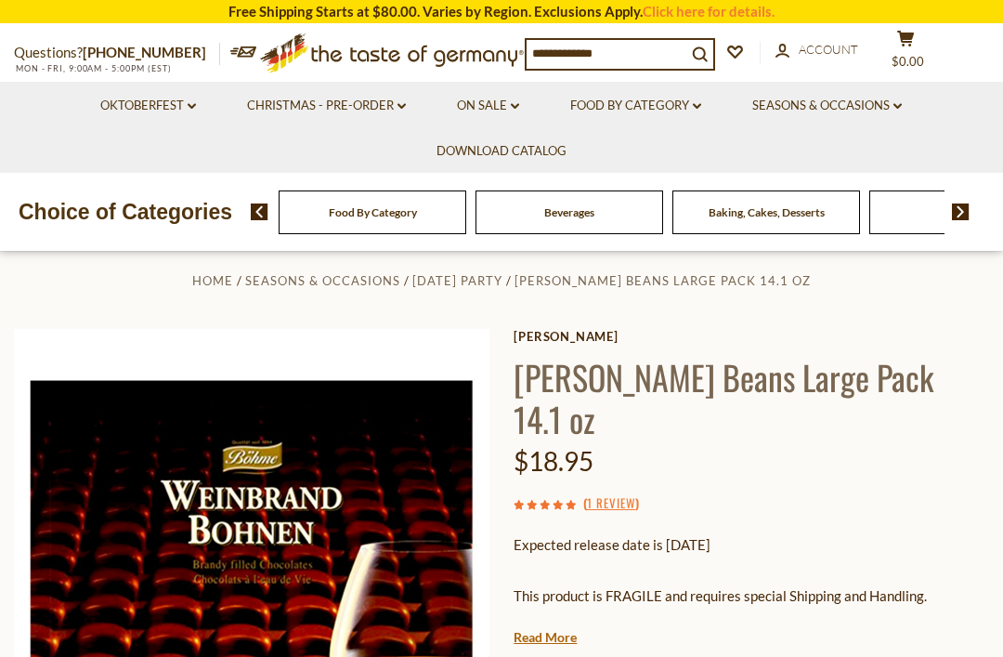
click at [962, 44] on icon at bounding box center [971, 33] width 28 height 28
click at [393, 103] on link "Christmas - PRE-ORDER dropdown_arrow" at bounding box center [326, 106] width 159 height 20
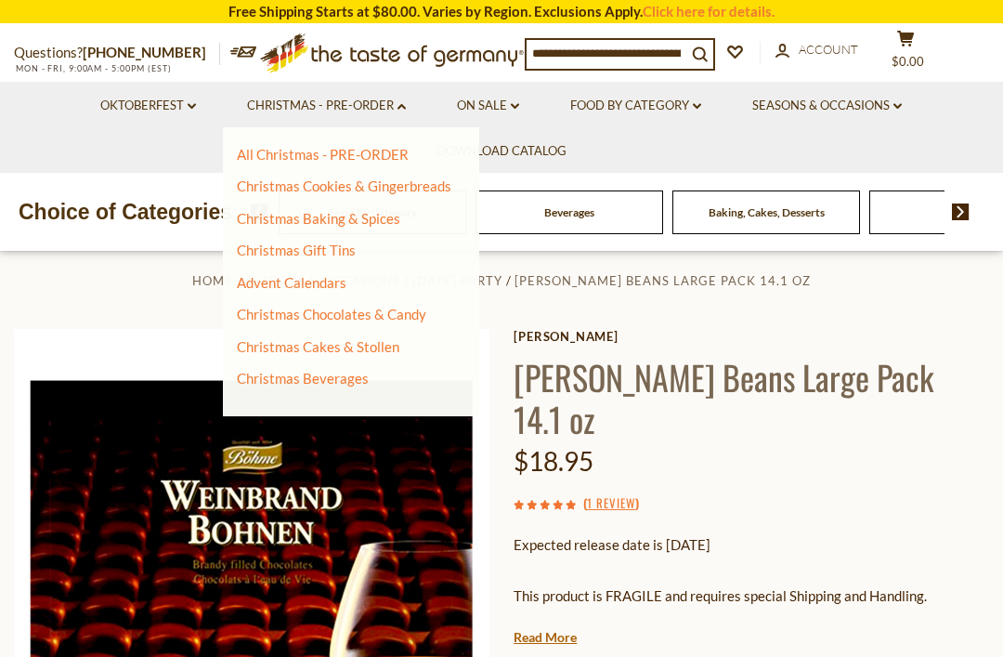
click at [432, 187] on link "Christmas Cookies & Gingerbreads" at bounding box center [344, 185] width 215 height 17
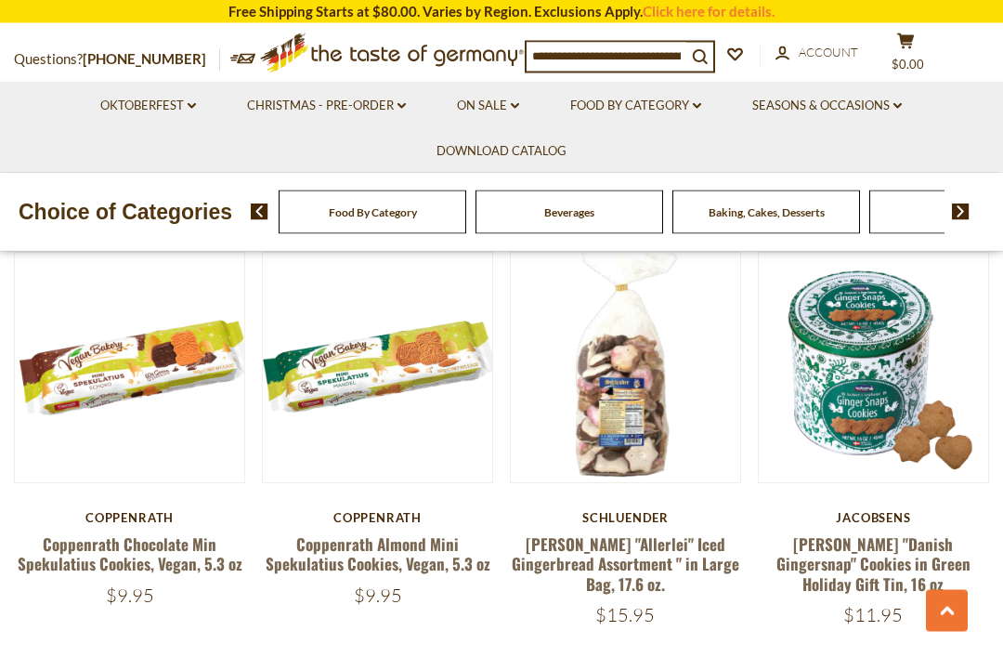
scroll to position [3468, 0]
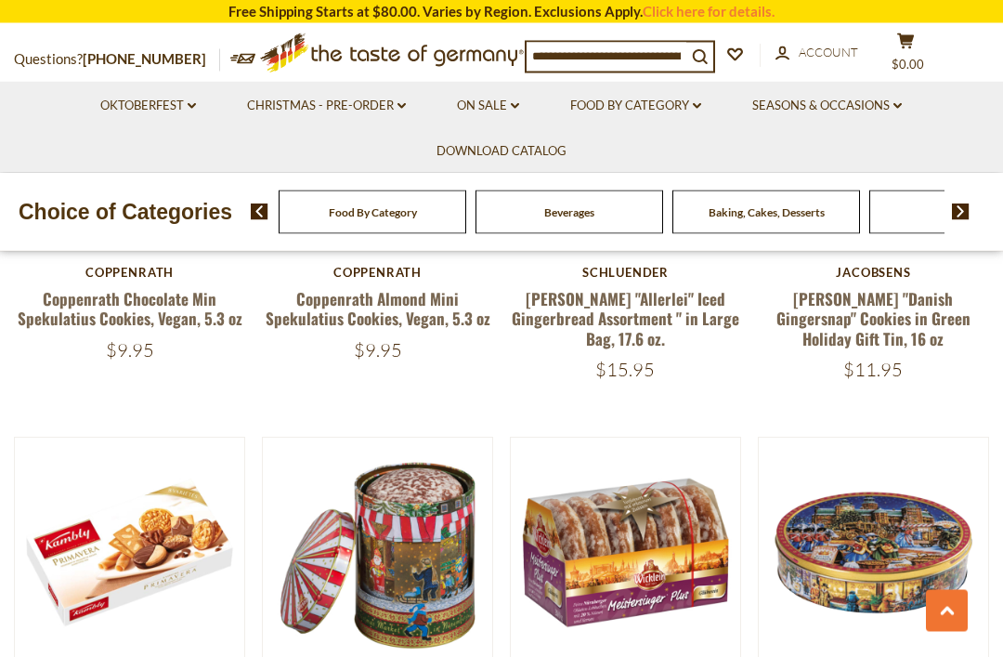
scroll to position [3736, 0]
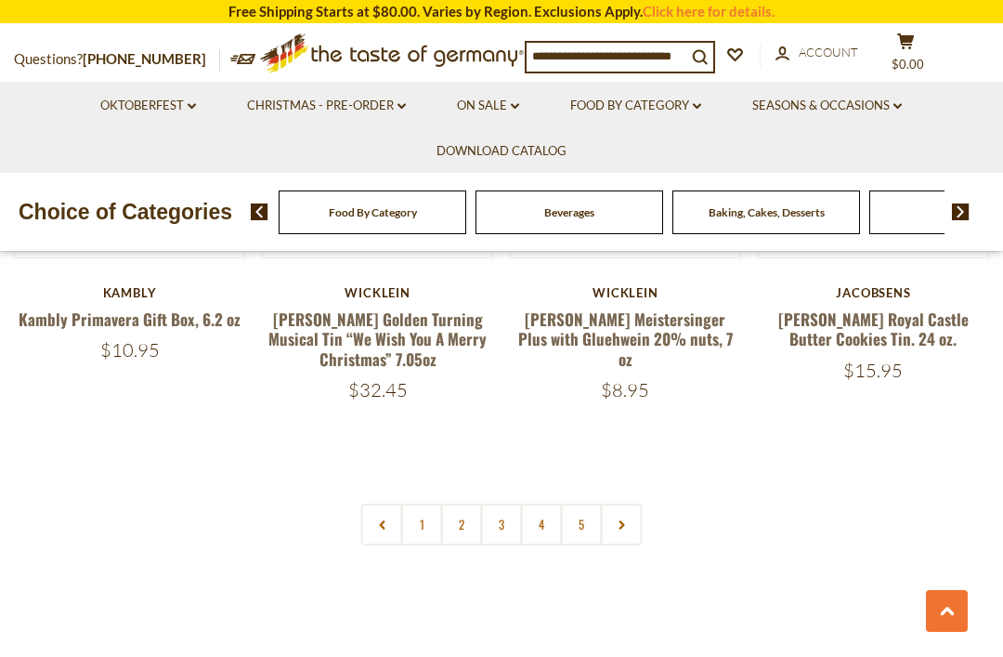
click at [618, 503] on link at bounding box center [622, 524] width 42 height 42
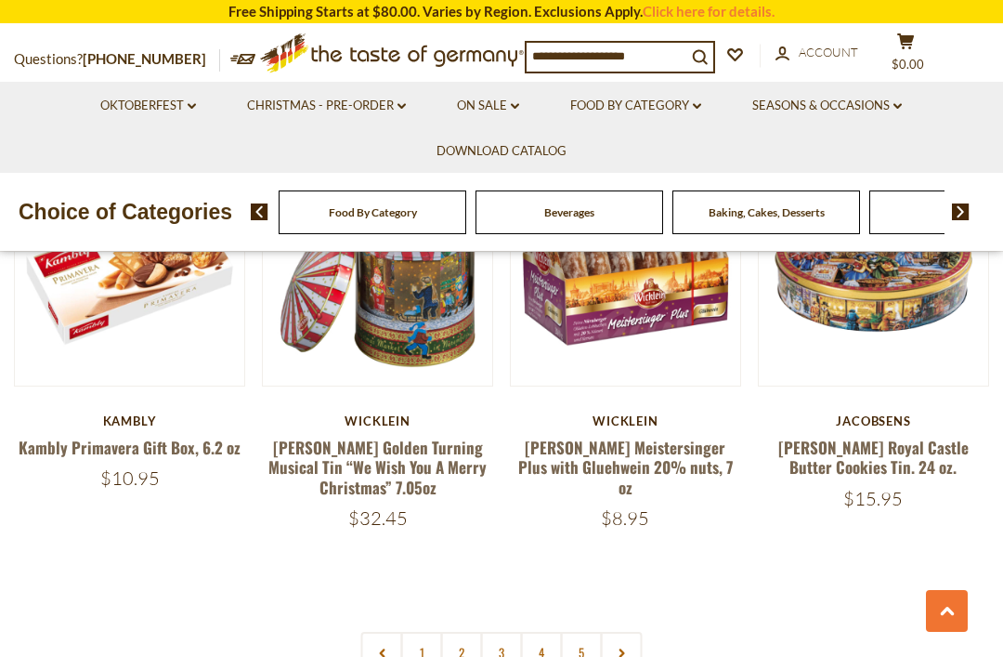
scroll to position [3995, 0]
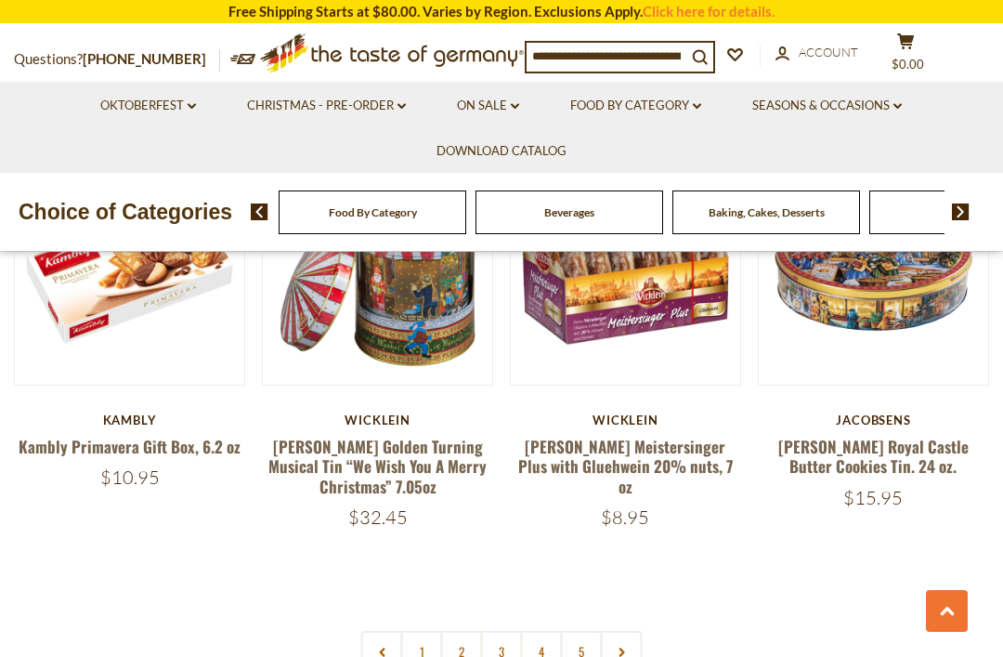
click at [507, 631] on link "3" at bounding box center [502, 652] width 42 height 42
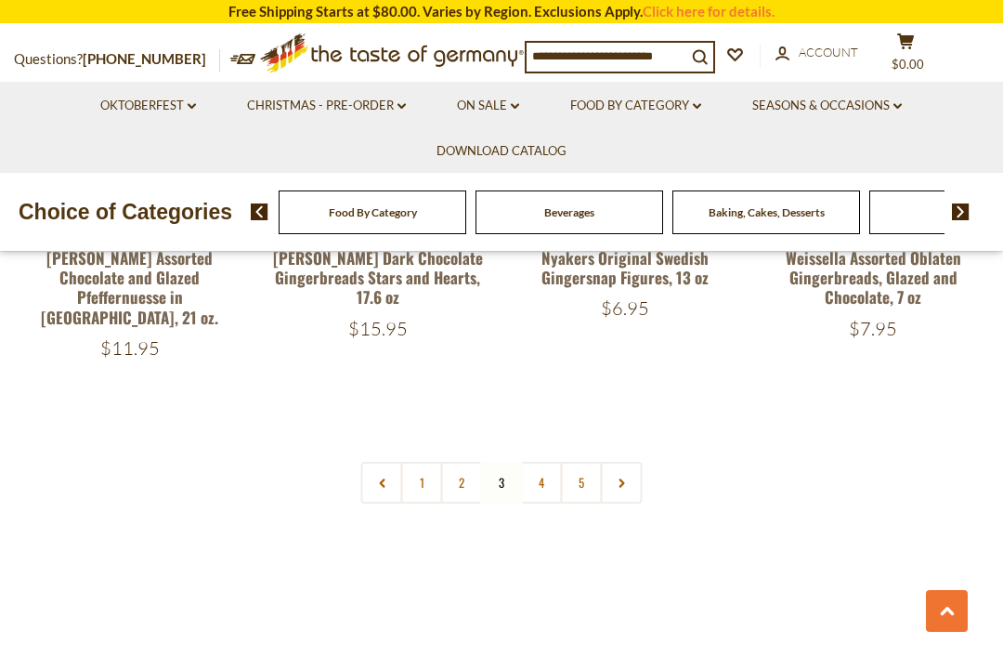
scroll to position [4202, 0]
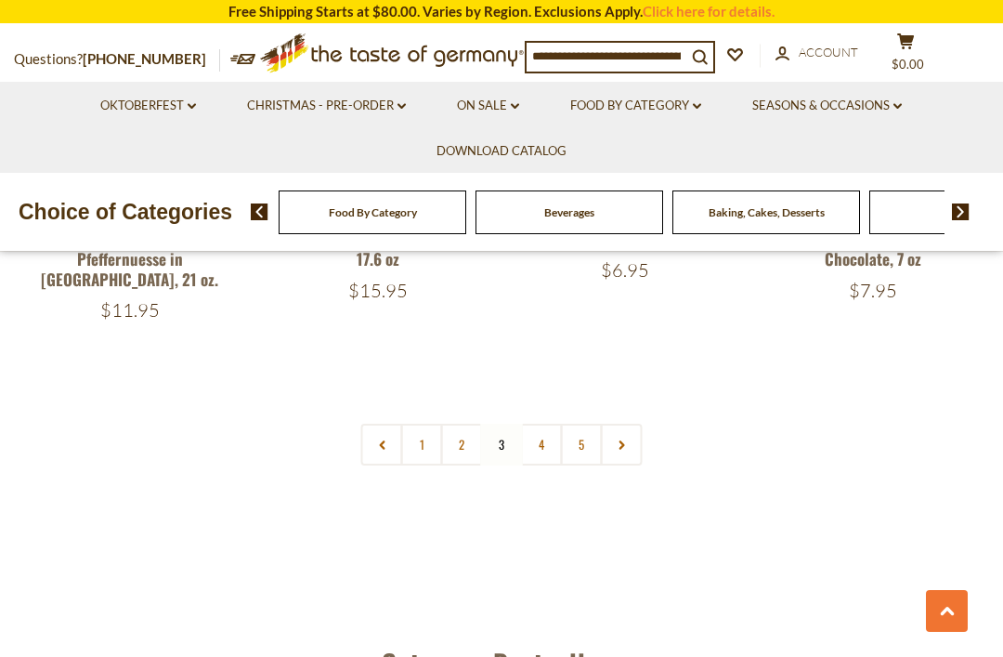
click at [465, 424] on link "2" at bounding box center [462, 445] width 42 height 42
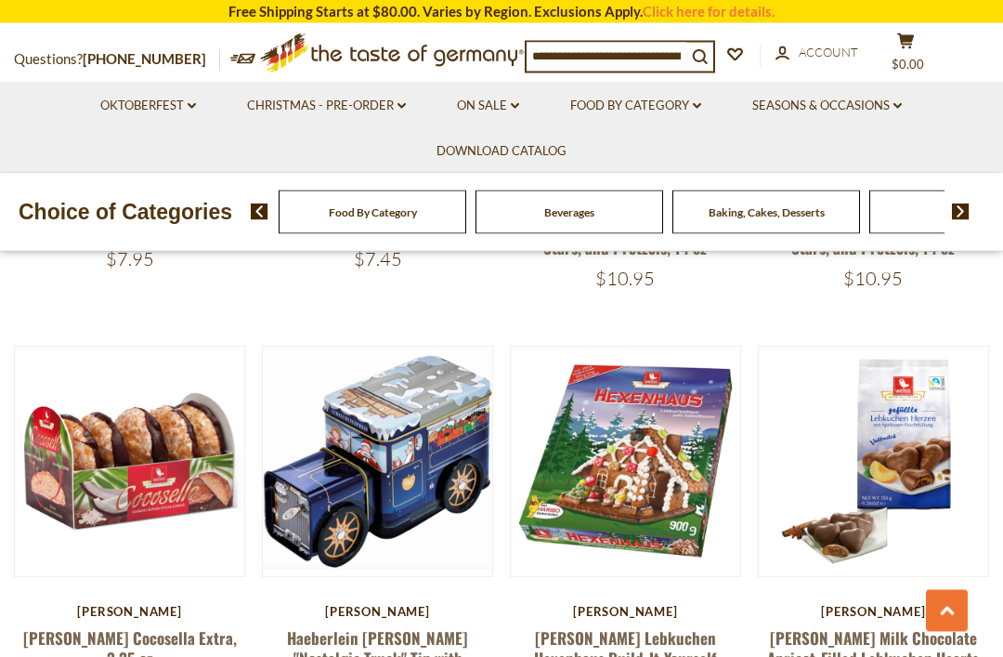
scroll to position [3834, 0]
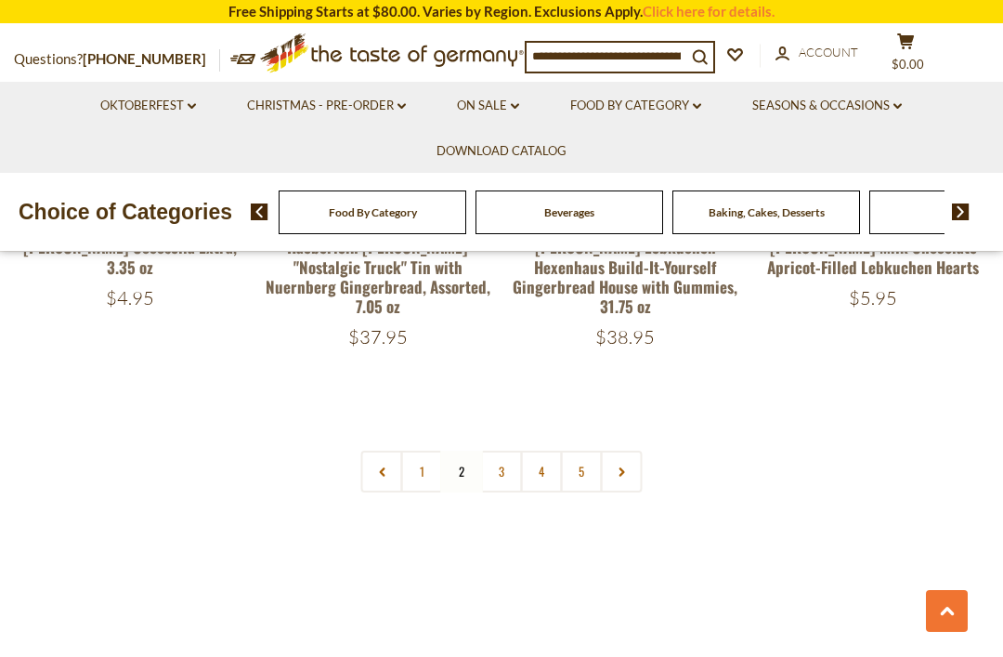
click at [543, 451] on link "4" at bounding box center [542, 472] width 42 height 42
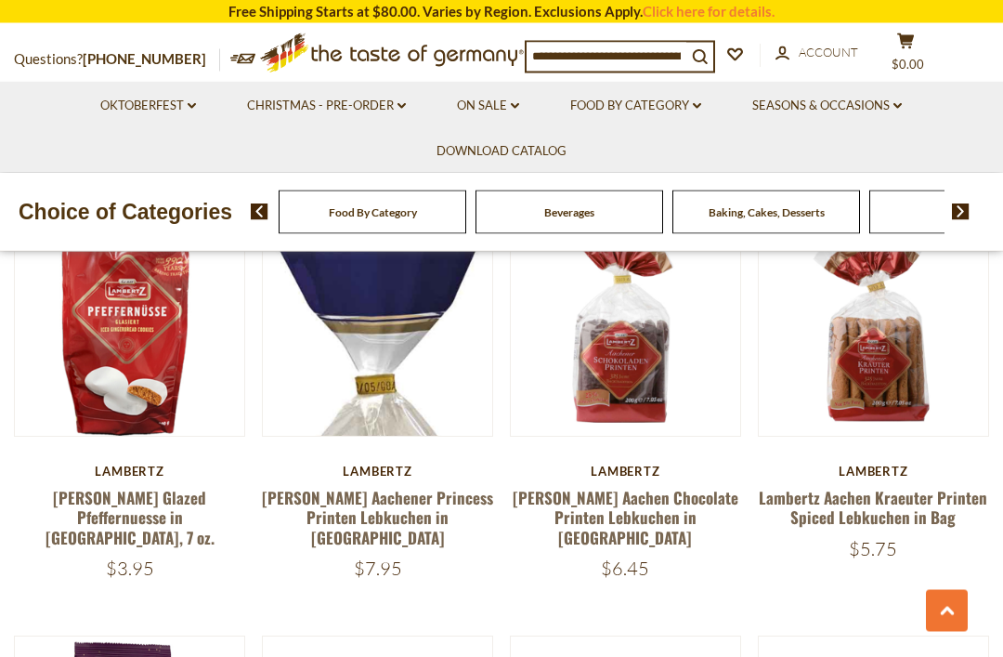
scroll to position [3127, 0]
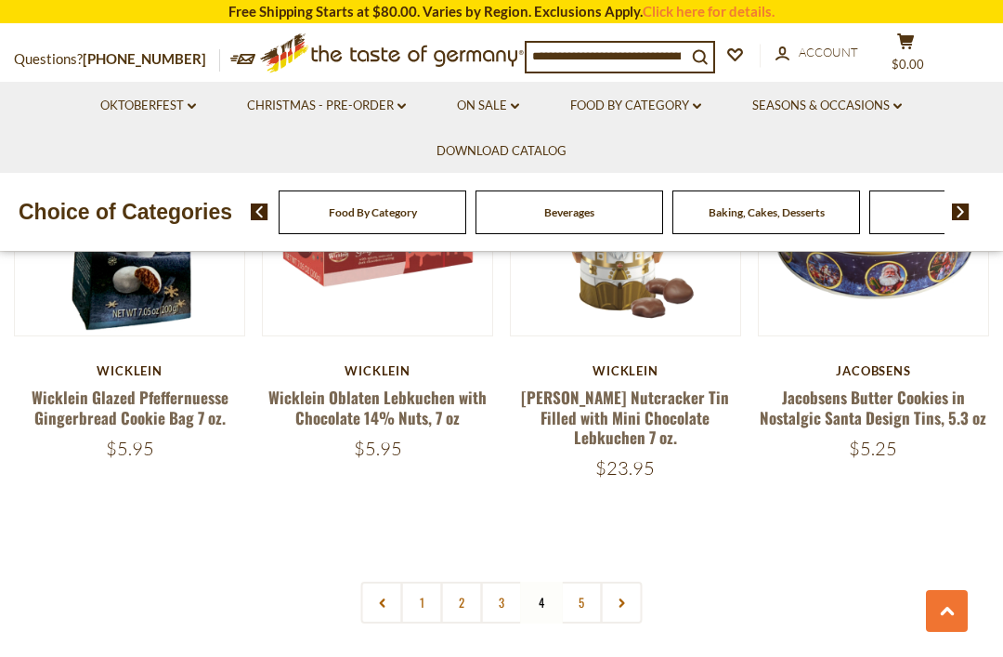
click at [581, 581] on link "5" at bounding box center [582, 602] width 42 height 42
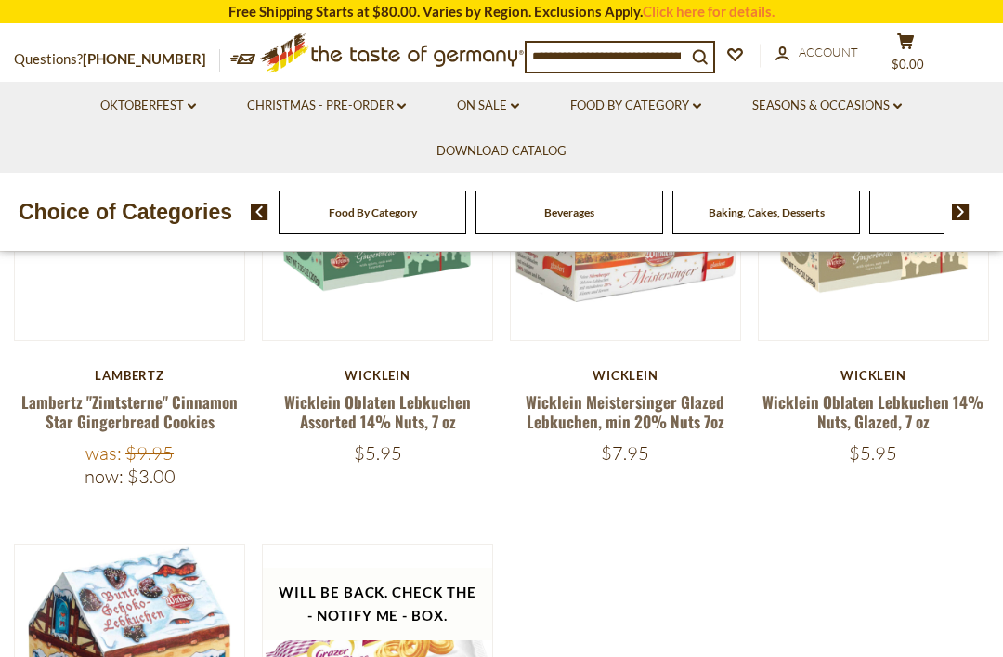
scroll to position [597, 0]
